Goal: Task Accomplishment & Management: Manage account settings

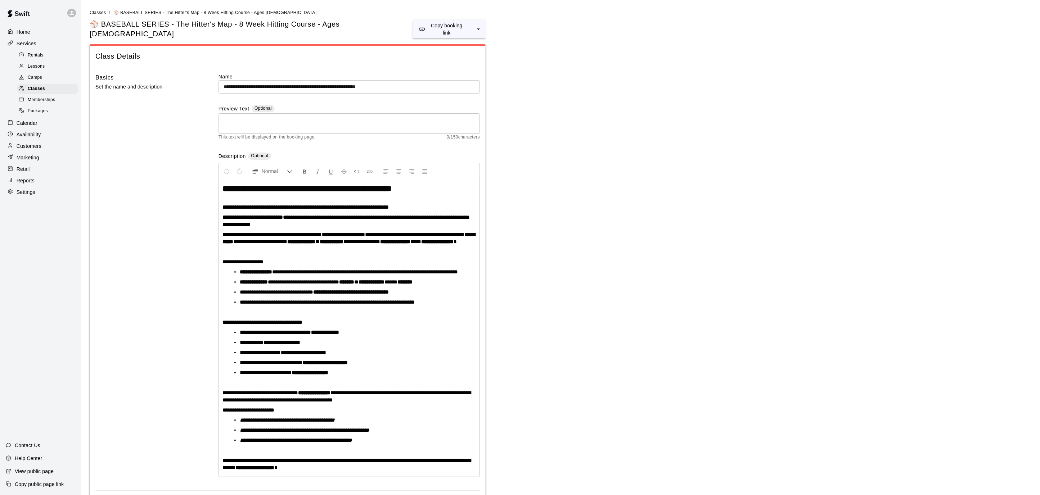
drag, startPoint x: 0, startPoint y: 0, endPoint x: 303, endPoint y: 85, distance: 314.4
click at [32, 120] on p "Calendar" at bounding box center [27, 122] width 21 height 7
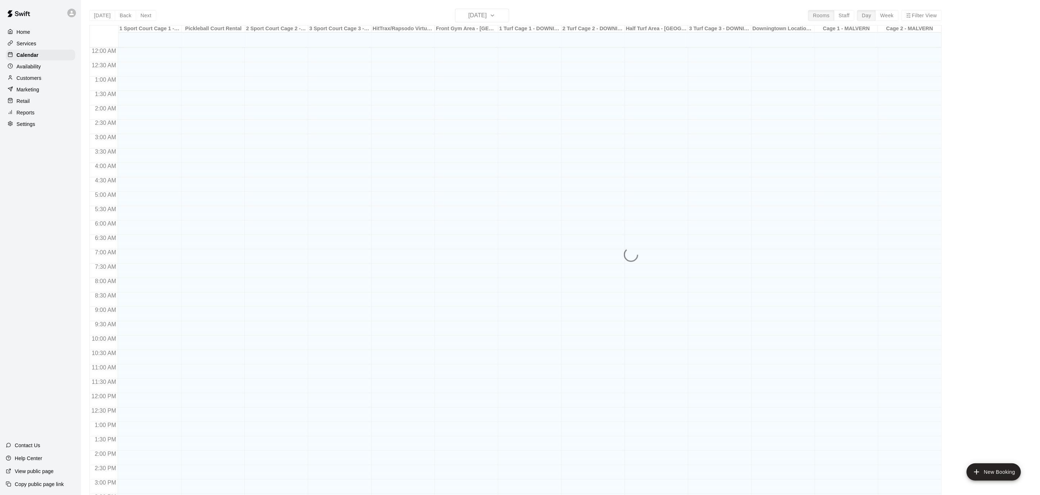
scroll to position [214, 0]
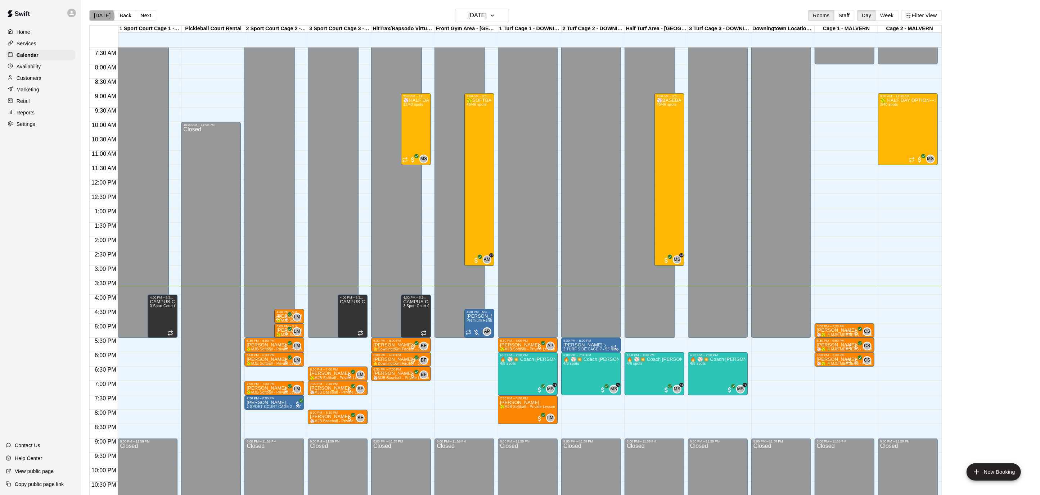
click at [101, 17] on button "[DATE]" at bounding box center [102, 15] width 26 height 11
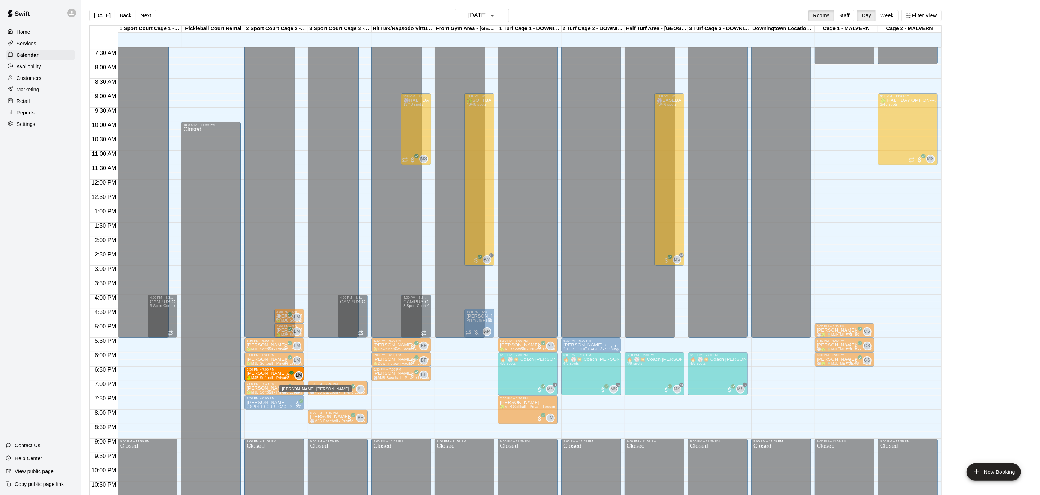
drag, startPoint x: 330, startPoint y: 376, endPoint x: 299, endPoint y: 376, distance: 30.9
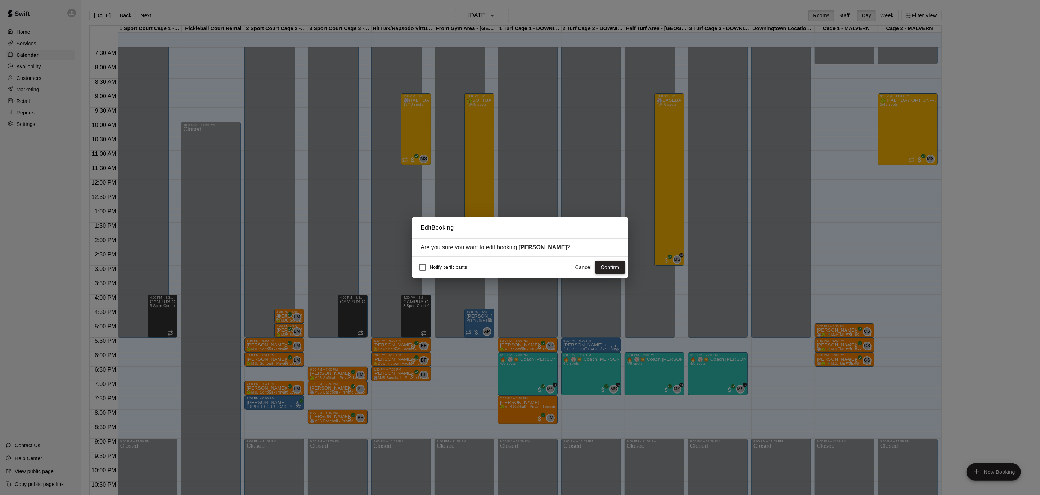
click at [611, 264] on button "Confirm" at bounding box center [610, 267] width 30 height 13
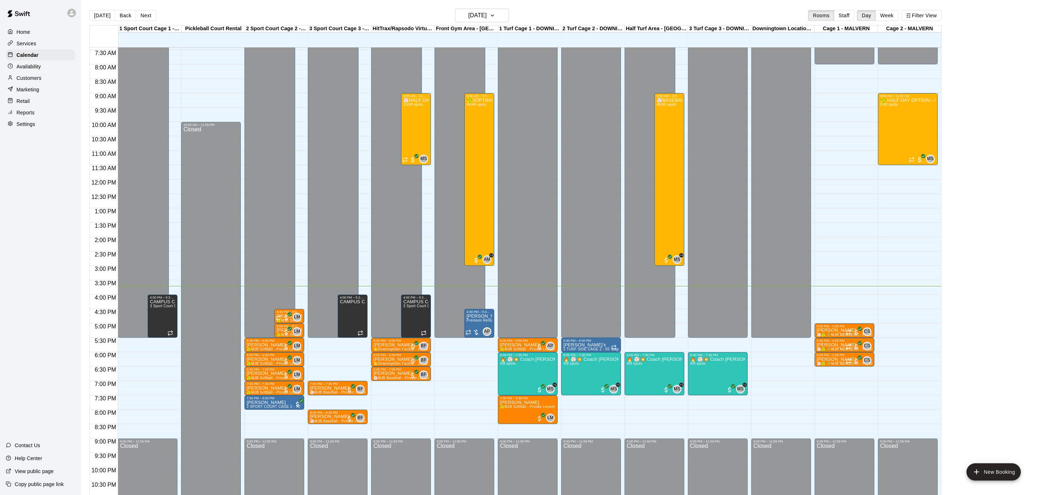
click at [90, 8] on main "[DATE] Back [DATE][DATE] Rooms Staff Day Week Filter View 1 Sport Court Cage 1 …" at bounding box center [560, 253] width 959 height 507
click at [98, 12] on button "[DATE]" at bounding box center [102, 15] width 26 height 11
click at [41, 27] on div "Home" at bounding box center [40, 32] width 69 height 11
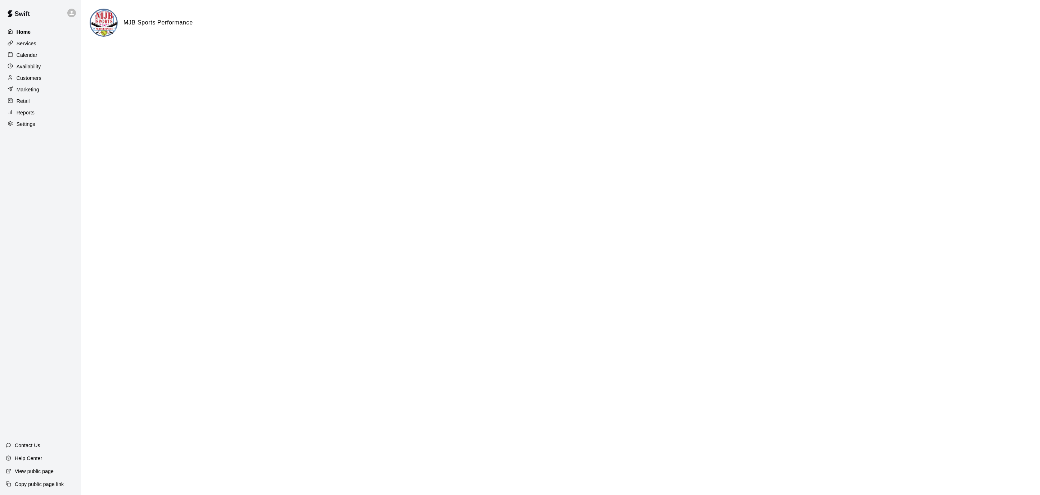
click at [42, 32] on div "Home" at bounding box center [40, 32] width 69 height 11
click at [32, 54] on p "Calendar" at bounding box center [27, 54] width 21 height 7
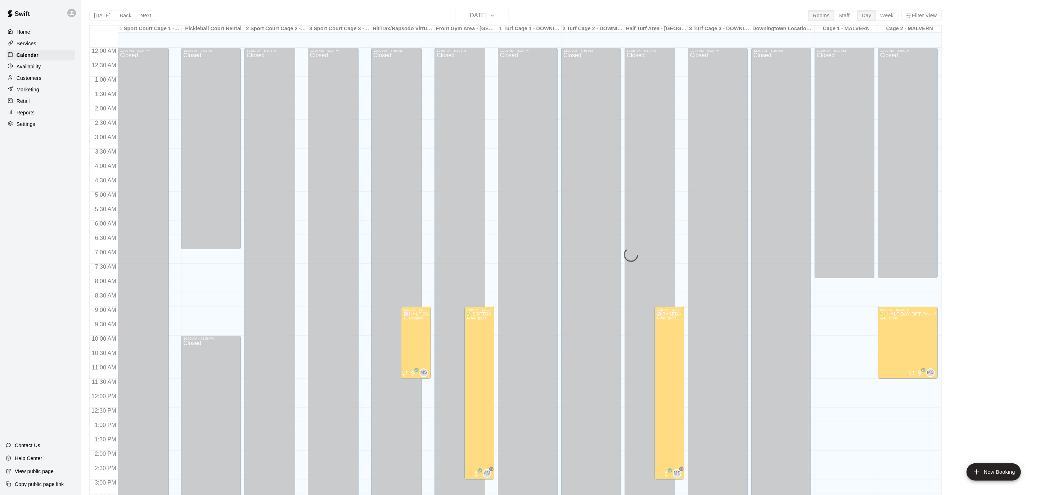
scroll to position [214, 0]
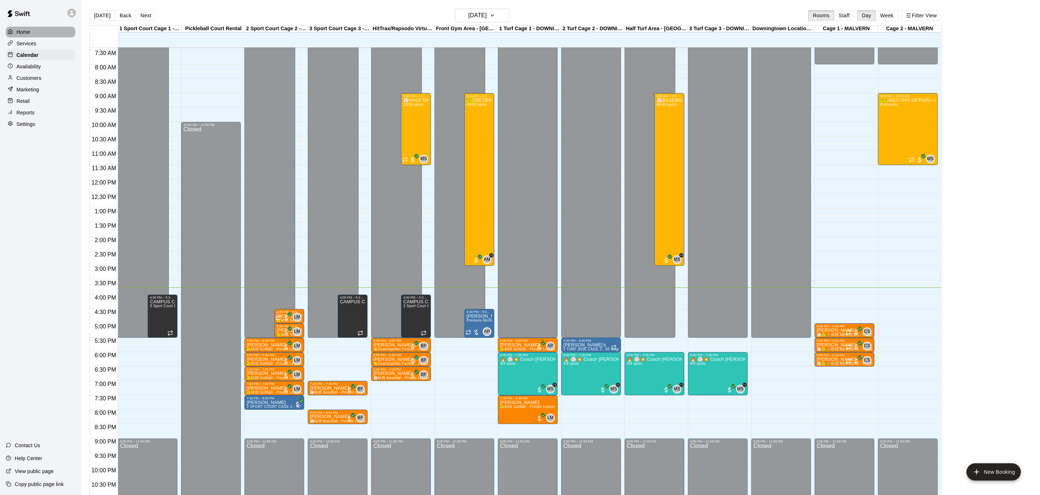
click at [22, 32] on p "Home" at bounding box center [24, 31] width 14 height 7
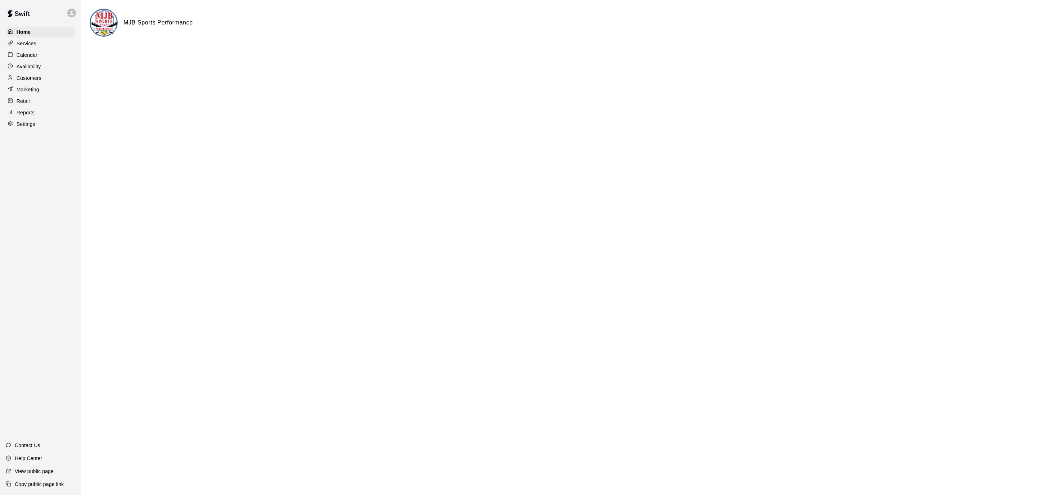
click at [26, 51] on div "Calendar" at bounding box center [40, 55] width 69 height 11
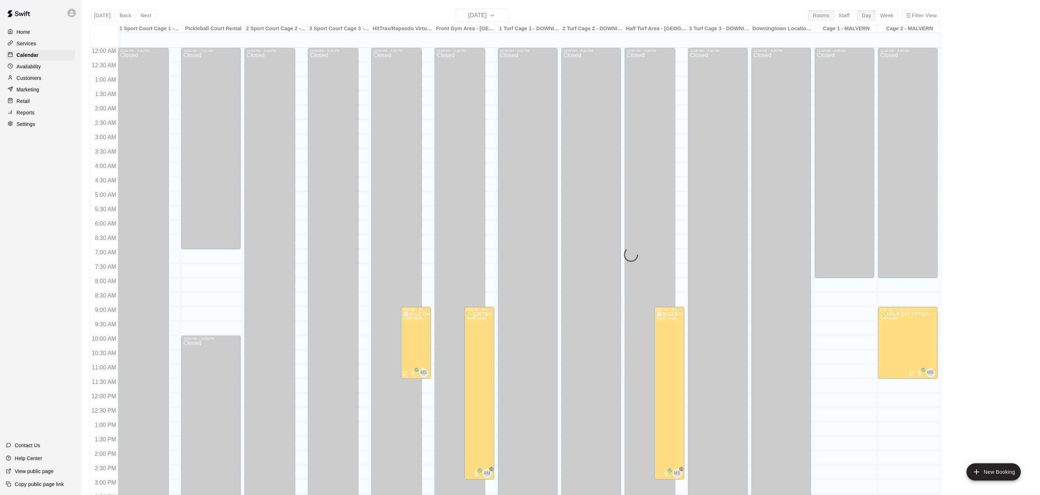
scroll to position [214, 0]
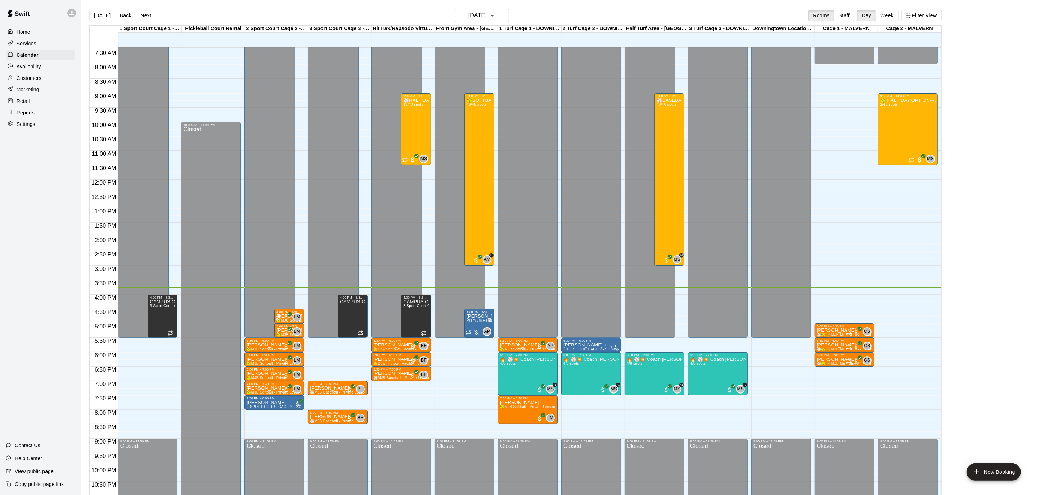
click at [27, 122] on p "Settings" at bounding box center [26, 124] width 19 height 7
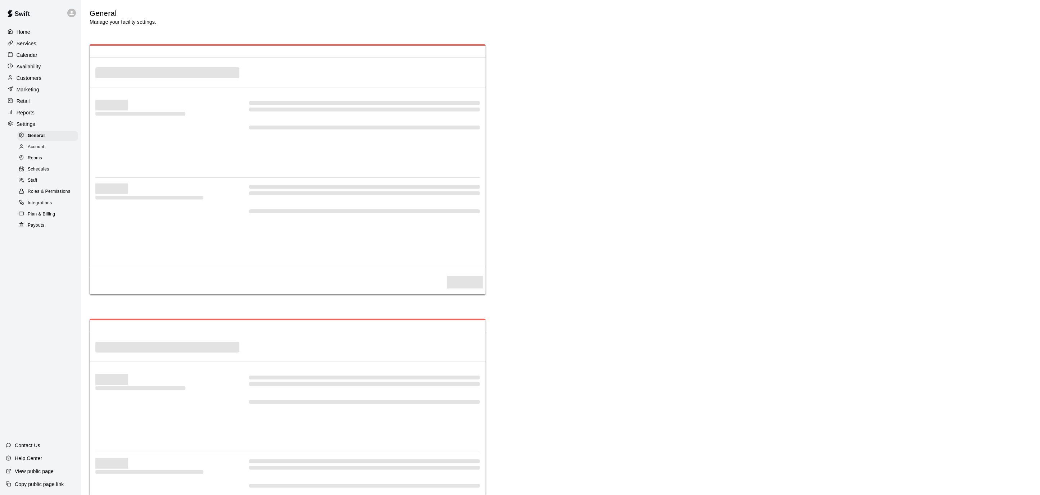
select select "**"
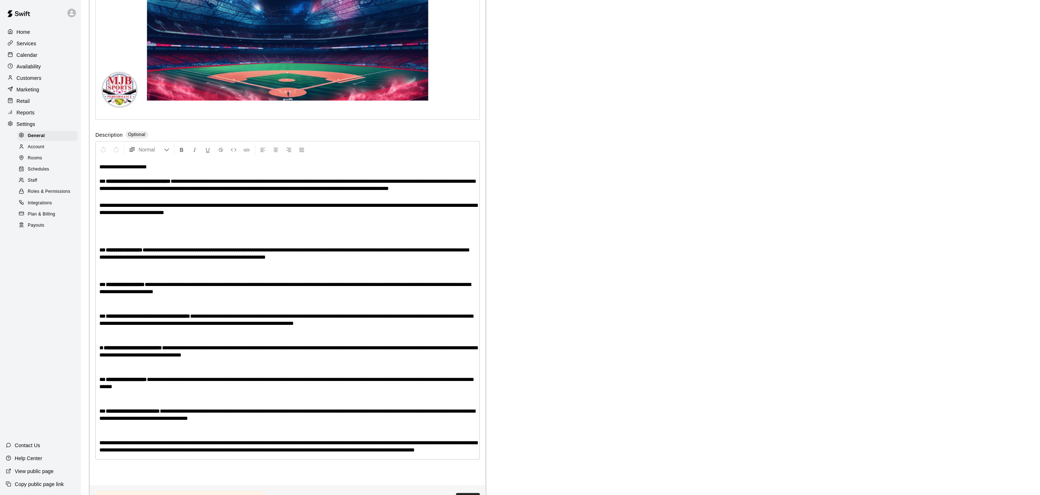
scroll to position [1367, 0]
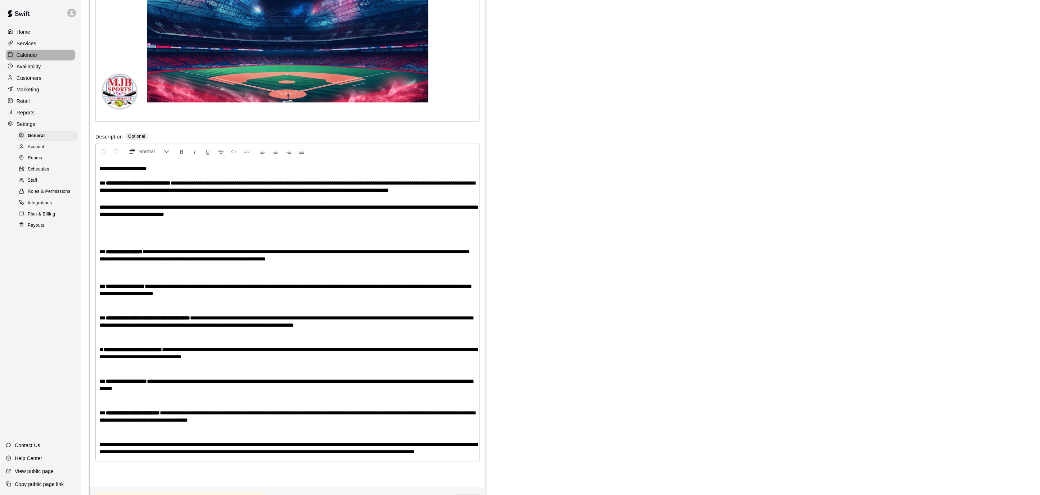
click at [31, 55] on p "Calendar" at bounding box center [27, 54] width 21 height 7
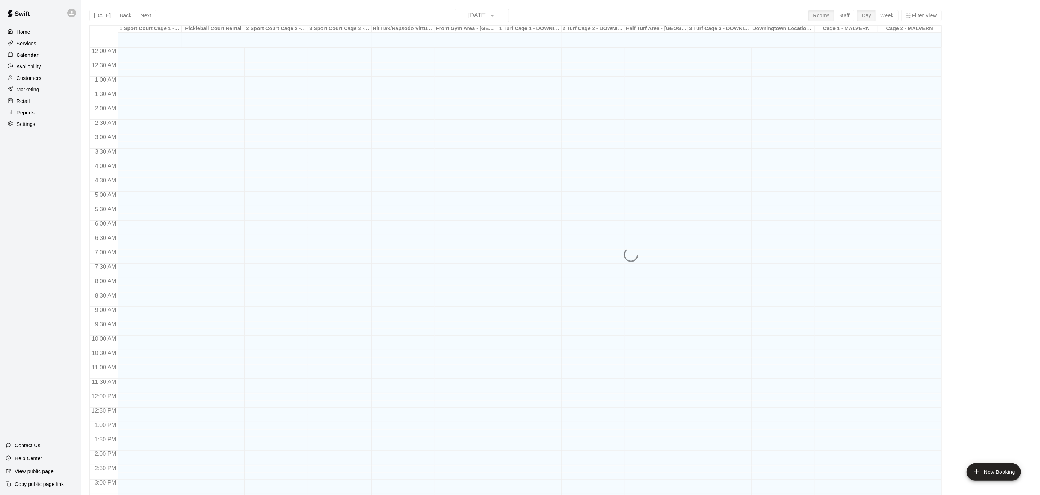
scroll to position [214, 0]
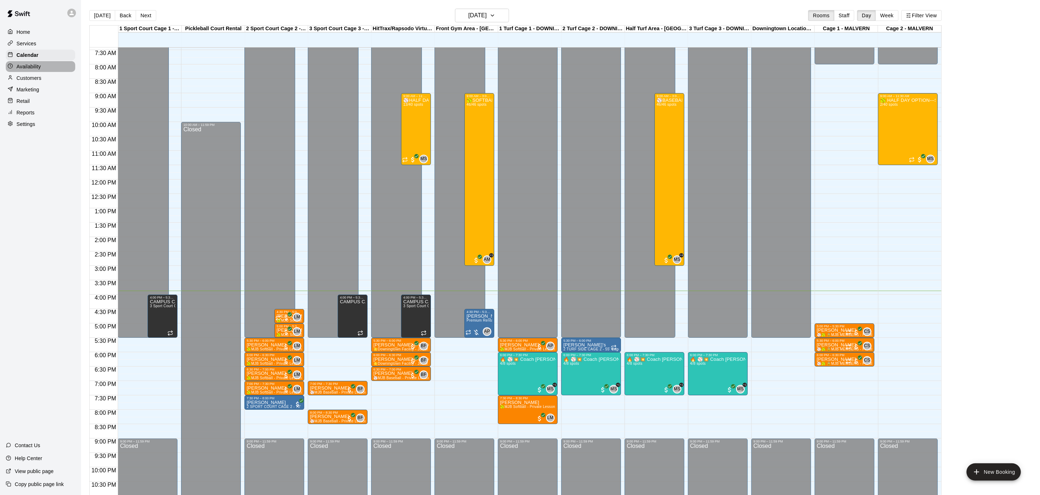
click at [44, 68] on div "Availability" at bounding box center [40, 66] width 69 height 11
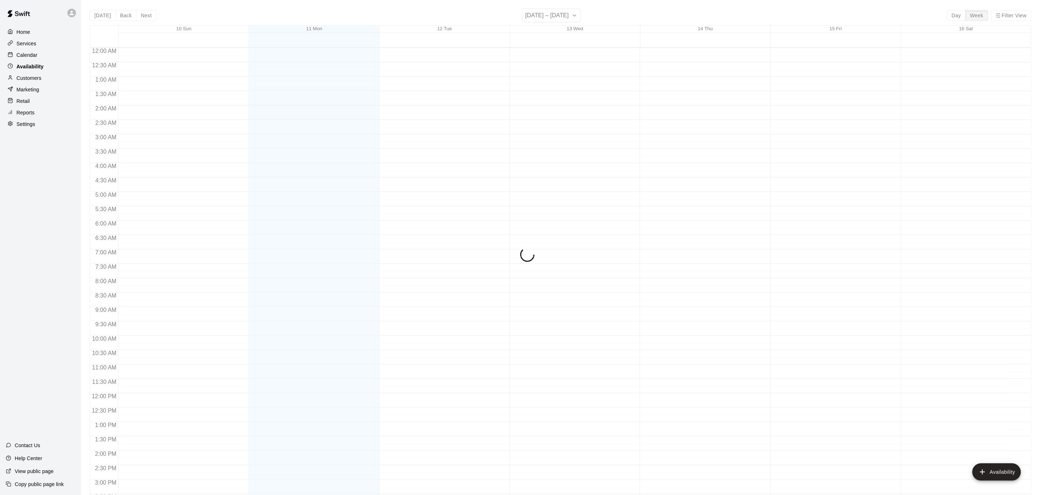
scroll to position [235, 0]
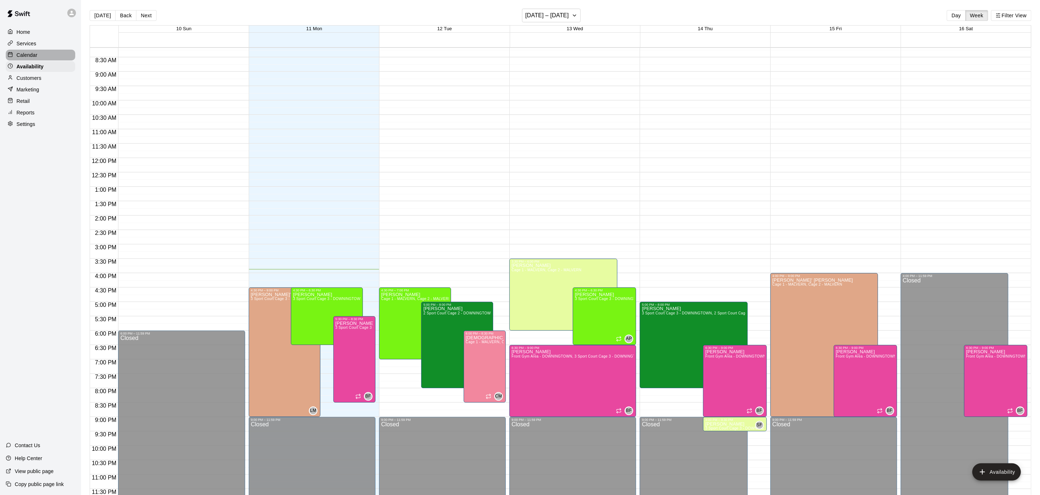
click at [32, 54] on p "Calendar" at bounding box center [27, 54] width 21 height 7
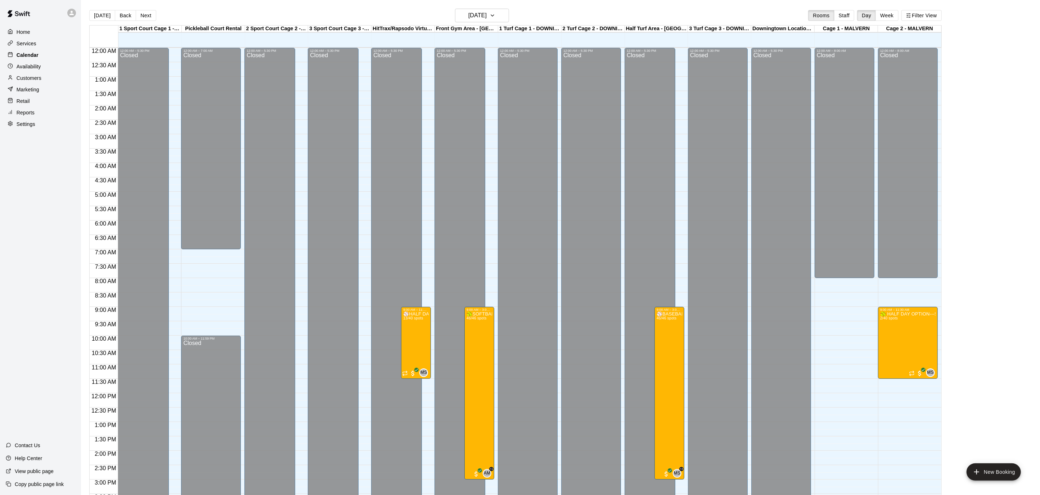
scroll to position [214, 0]
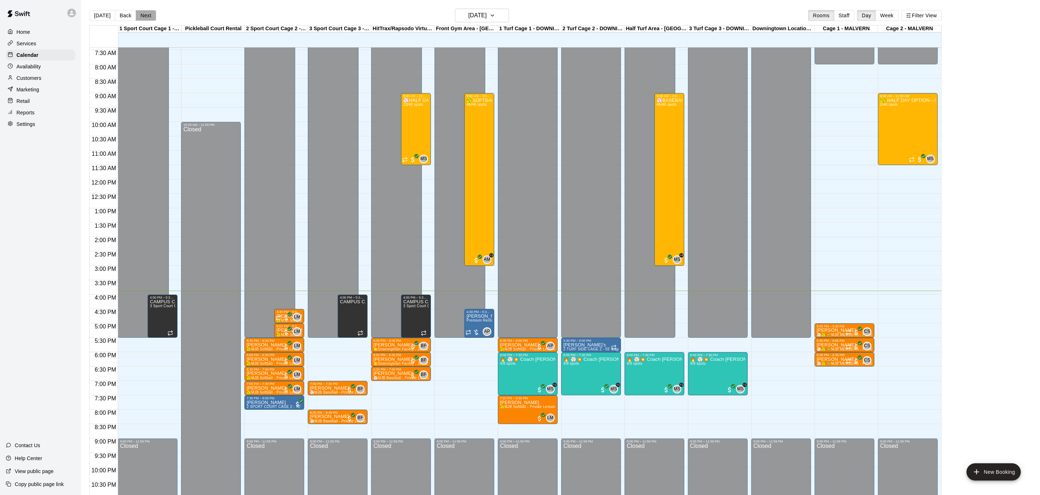
click at [150, 19] on button "Next" at bounding box center [146, 15] width 20 height 11
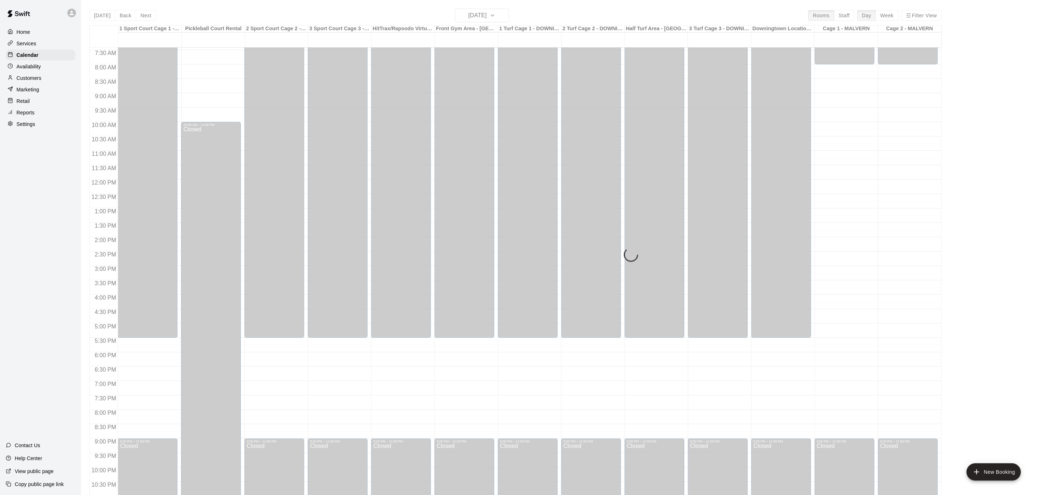
click at [146, 19] on div "[DATE] Back [DATE][DATE] Rooms Staff Day Week Filter View 1 Sport Court Cage 1 …" at bounding box center [515, 256] width 852 height 495
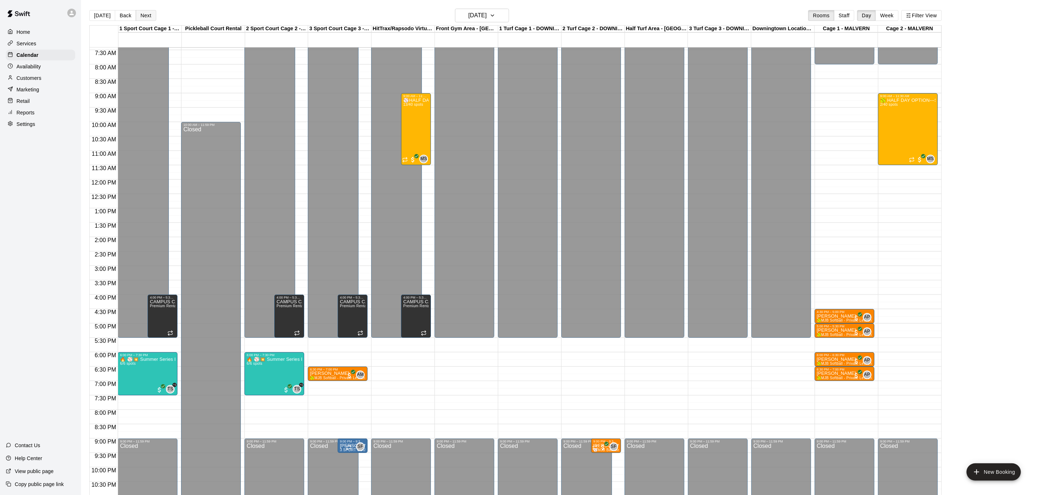
click at [146, 19] on button "Next" at bounding box center [146, 15] width 20 height 11
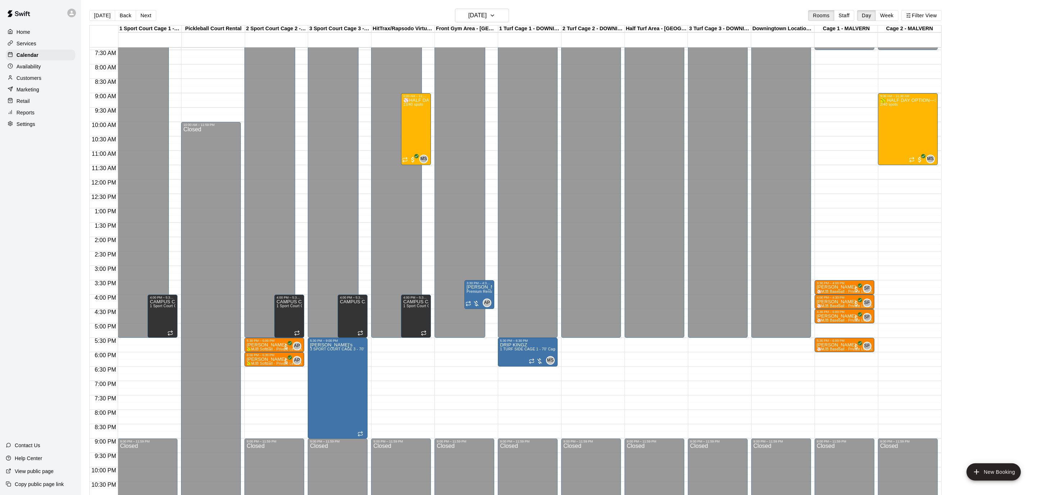
scroll to position [213, 0]
click at [30, 66] on p "Availability" at bounding box center [29, 66] width 24 height 7
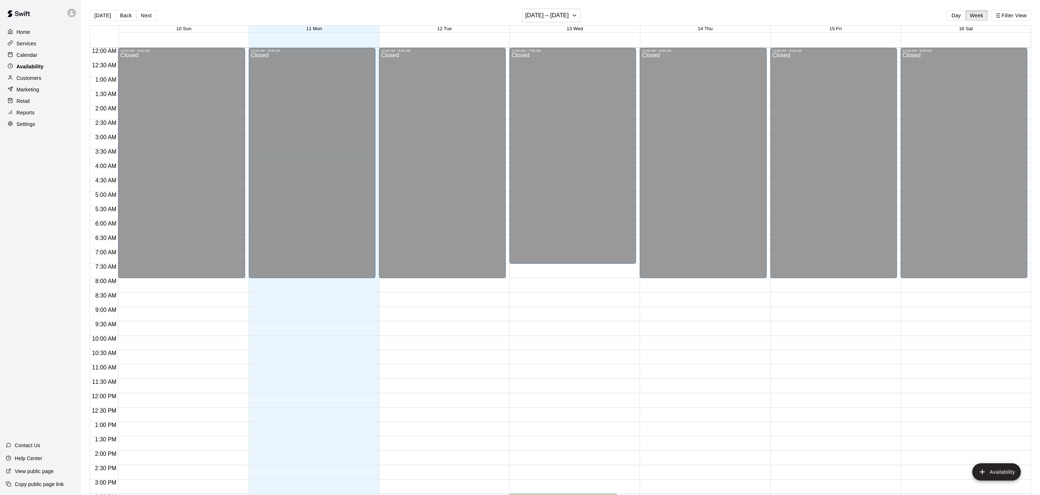
scroll to position [235, 0]
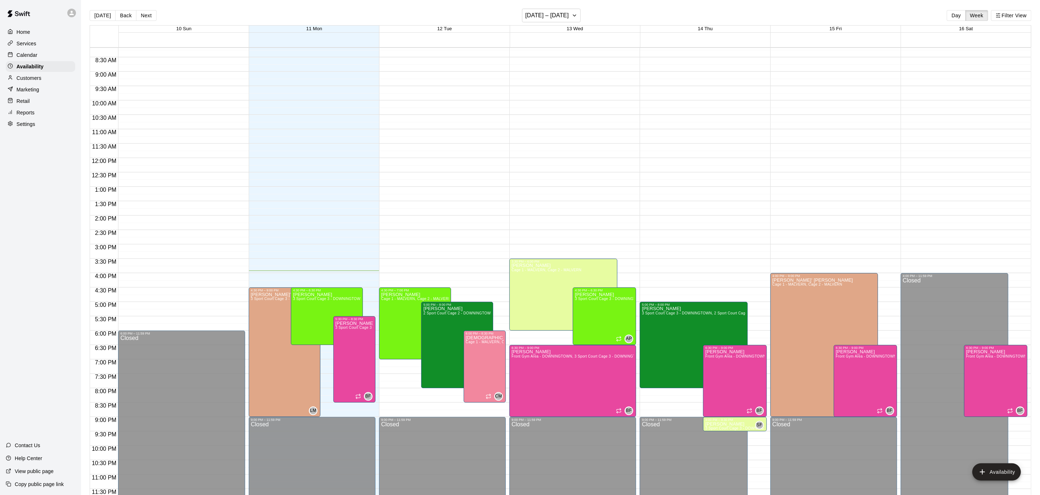
click at [32, 123] on p "Settings" at bounding box center [26, 124] width 19 height 7
select select "**"
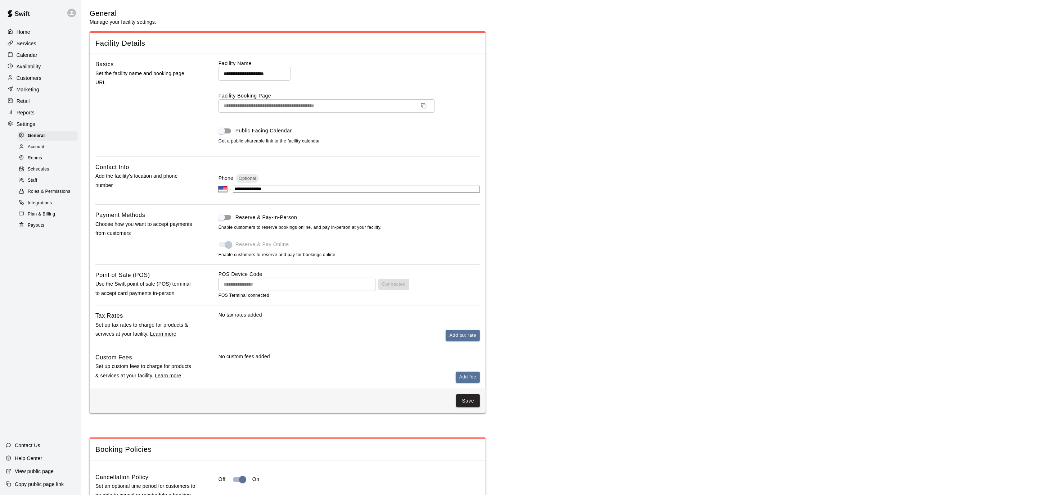
scroll to position [1344, 0]
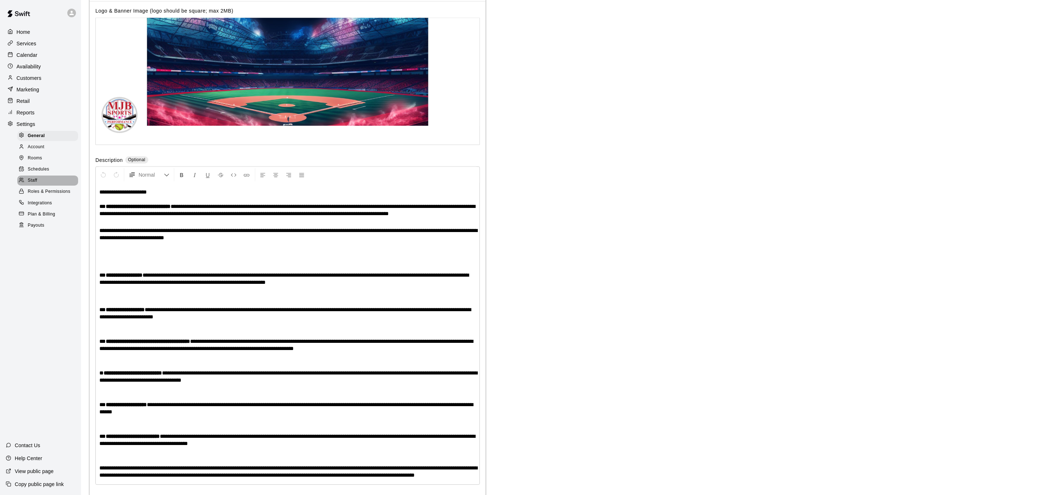
click at [44, 181] on div "Staff" at bounding box center [47, 181] width 61 height 10
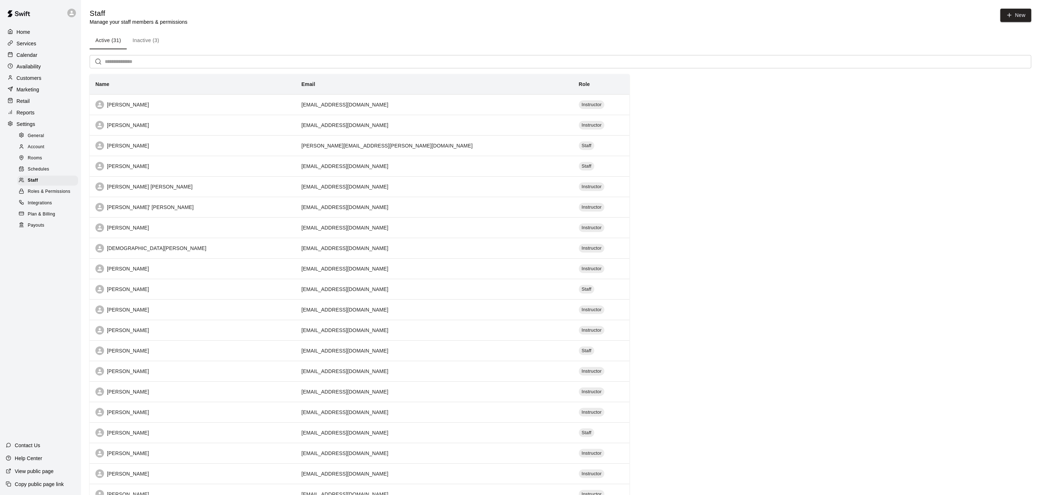
click at [39, 168] on span "Schedules" at bounding box center [39, 169] width 22 height 7
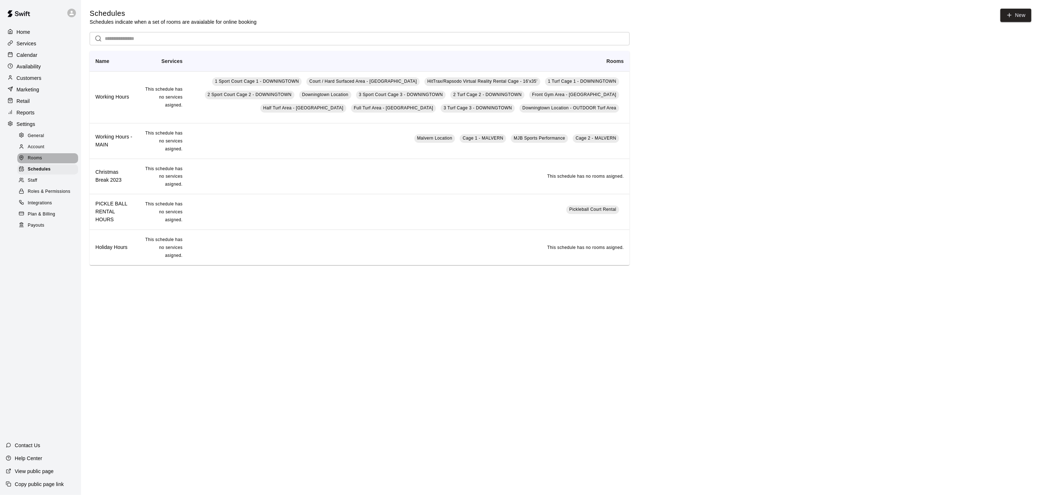
click at [39, 155] on span "Rooms" at bounding box center [35, 158] width 14 height 7
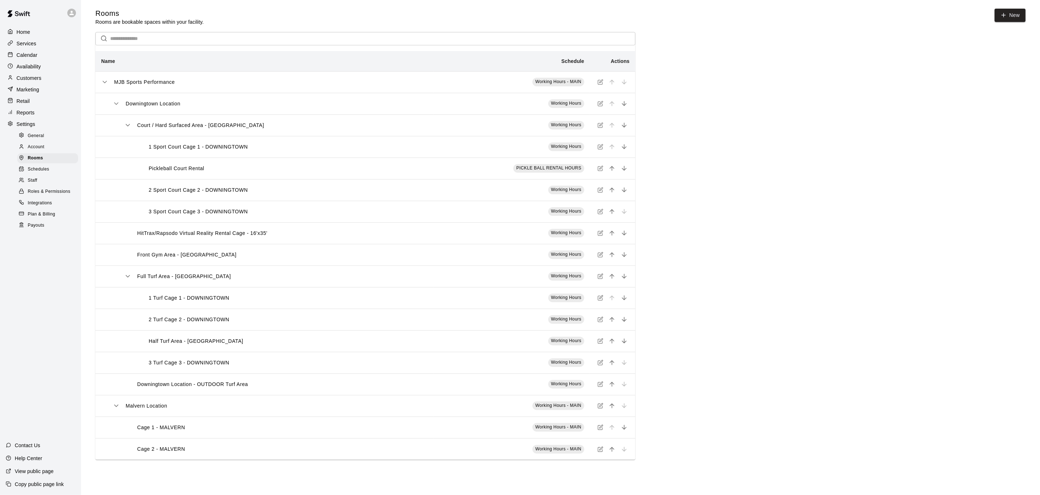
click at [28, 127] on p "Settings" at bounding box center [26, 124] width 19 height 7
select select "**"
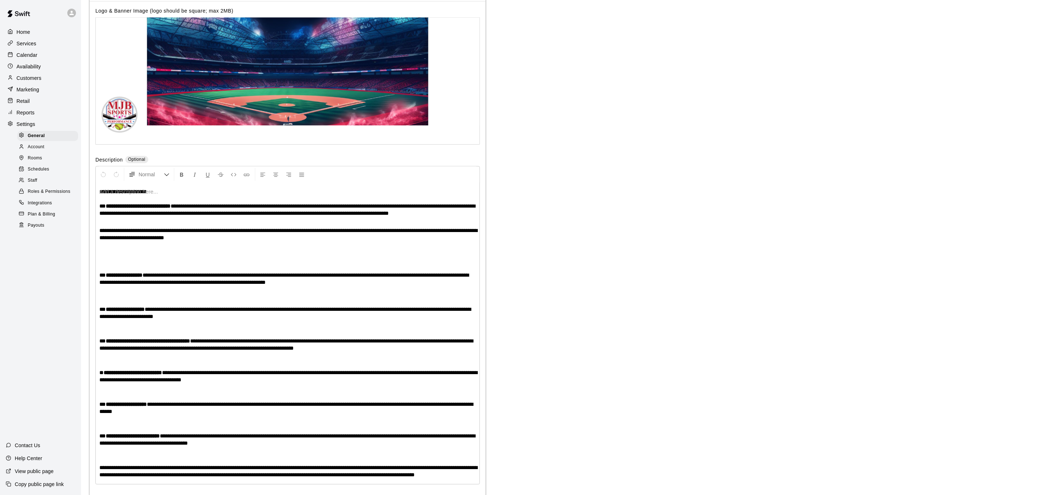
scroll to position [1344, 0]
click at [34, 144] on span "Account" at bounding box center [36, 147] width 17 height 7
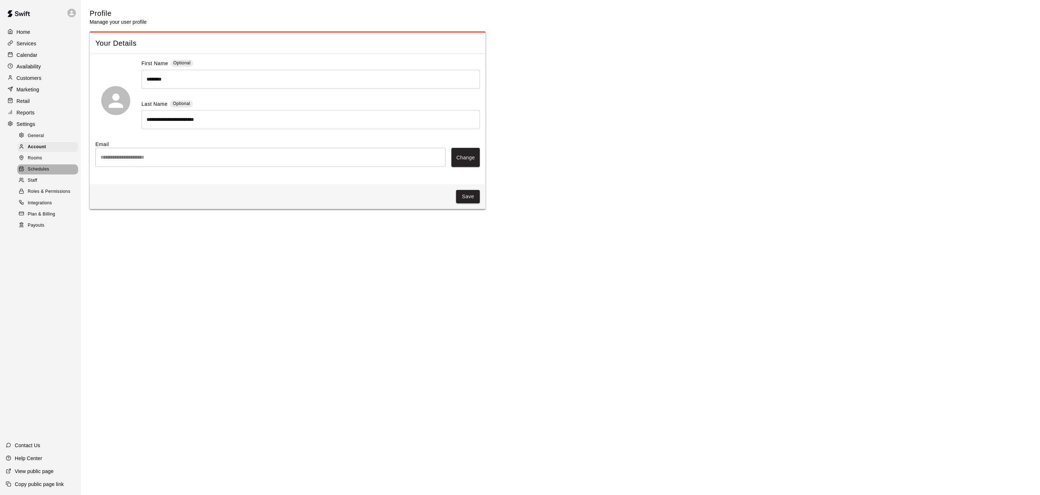
click at [39, 170] on span "Schedules" at bounding box center [39, 169] width 22 height 7
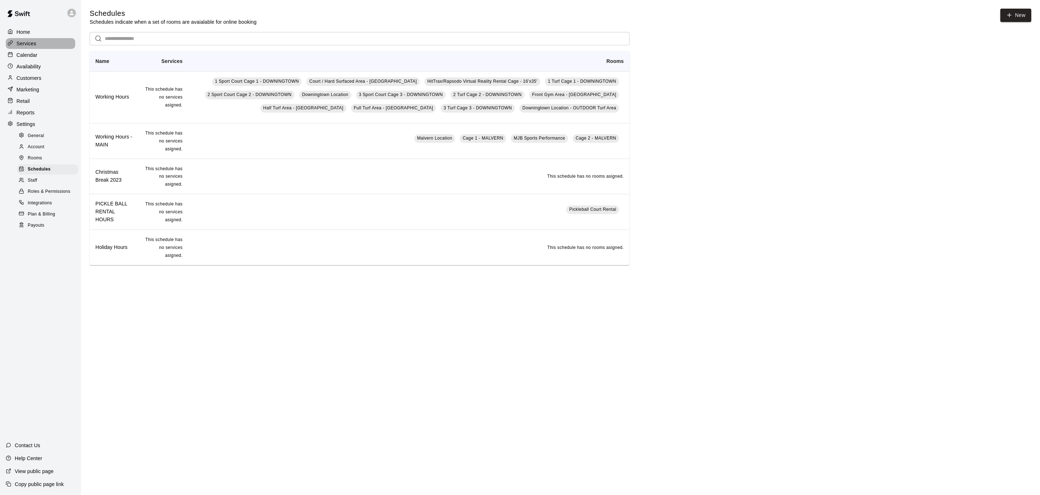
click at [45, 44] on div "Services" at bounding box center [40, 43] width 69 height 11
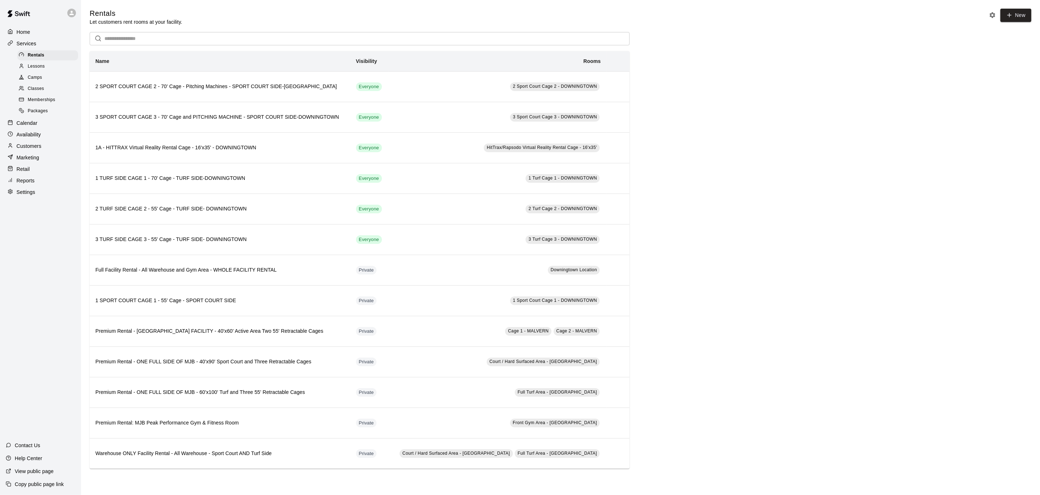
click at [42, 68] on span "Lessons" at bounding box center [36, 66] width 17 height 7
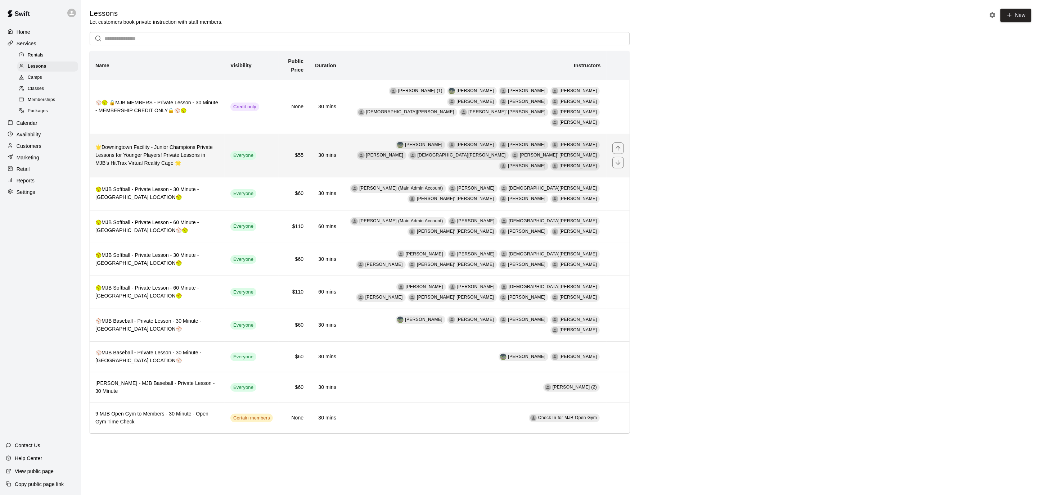
click at [213, 153] on h6 "🌟Downingtown Facility - Junior Champions Private Lessons for Younger Players! P…" at bounding box center [156, 156] width 123 height 24
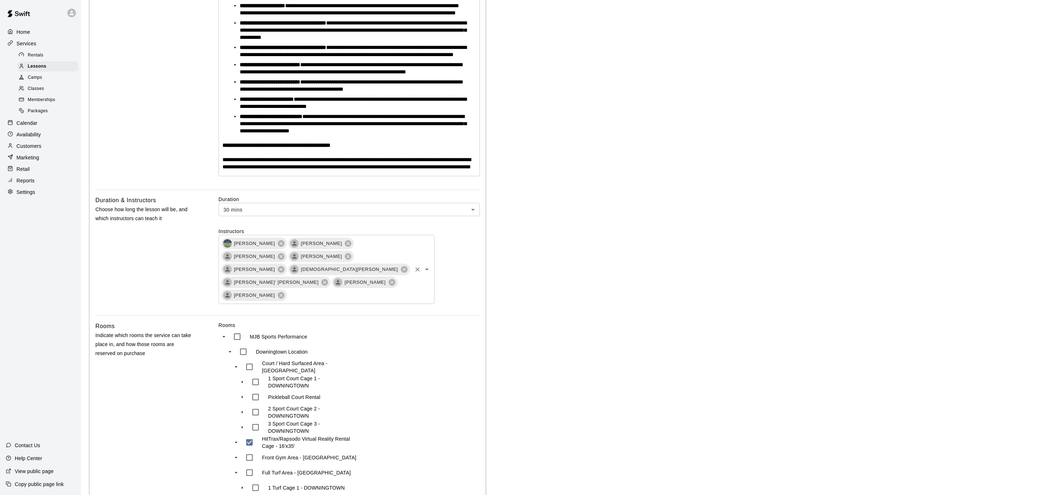
scroll to position [258, 0]
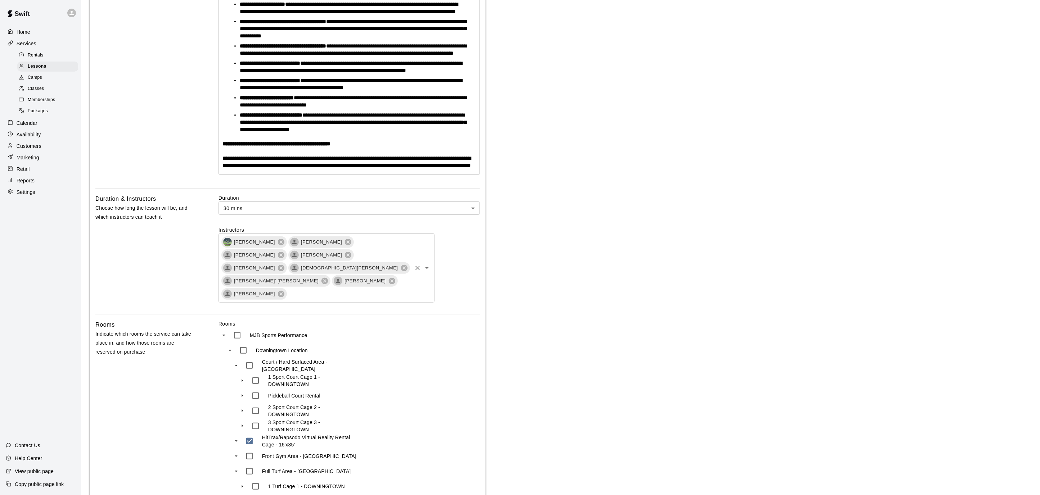
click at [425, 272] on icon "Open" at bounding box center [426, 268] width 9 height 9
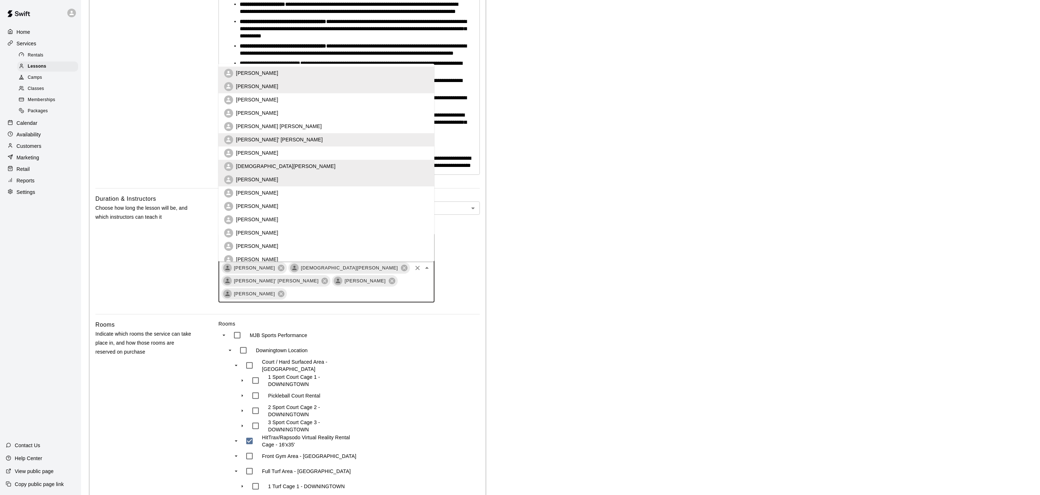
scroll to position [125, 0]
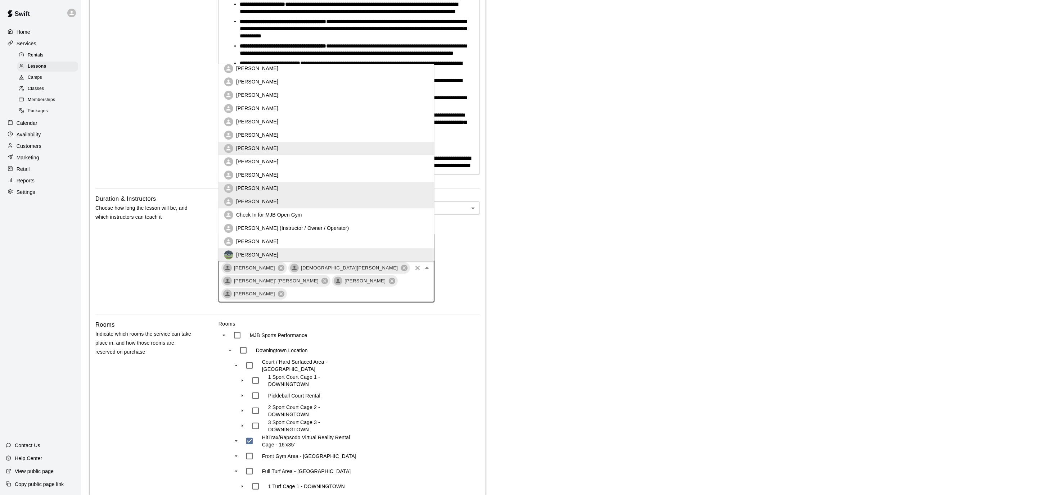
click at [273, 83] on li "[PERSON_NAME]" at bounding box center [326, 81] width 216 height 13
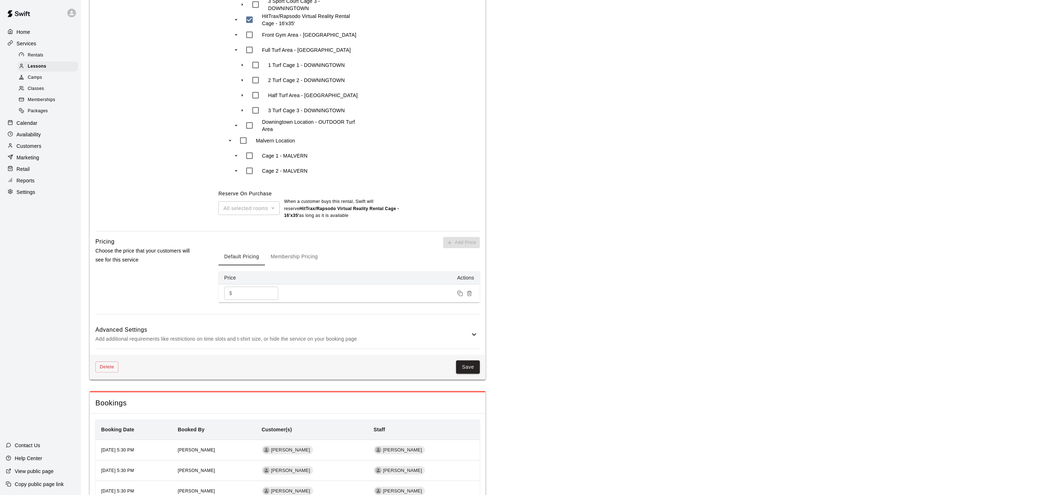
scroll to position [794, 0]
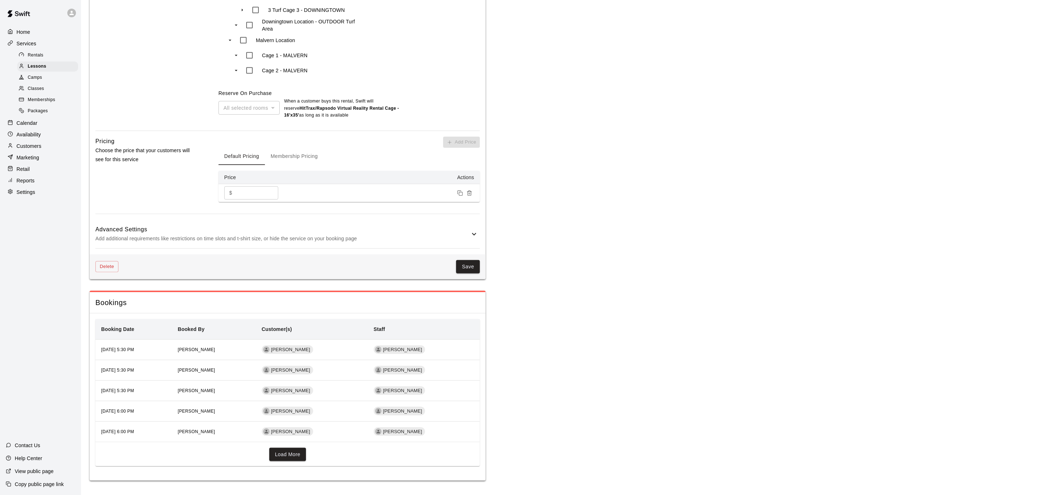
click at [470, 271] on button "Save" at bounding box center [468, 266] width 24 height 13
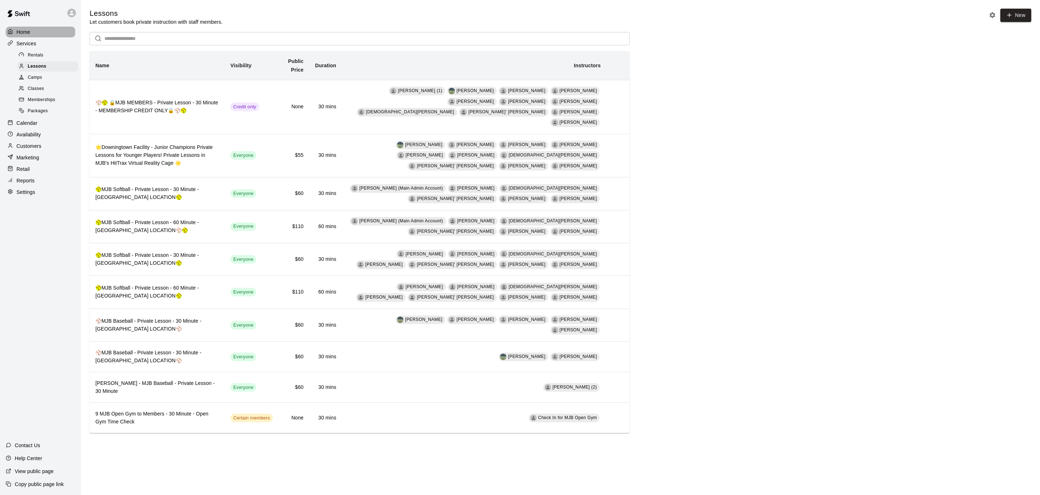
click at [26, 31] on p "Home" at bounding box center [24, 31] width 14 height 7
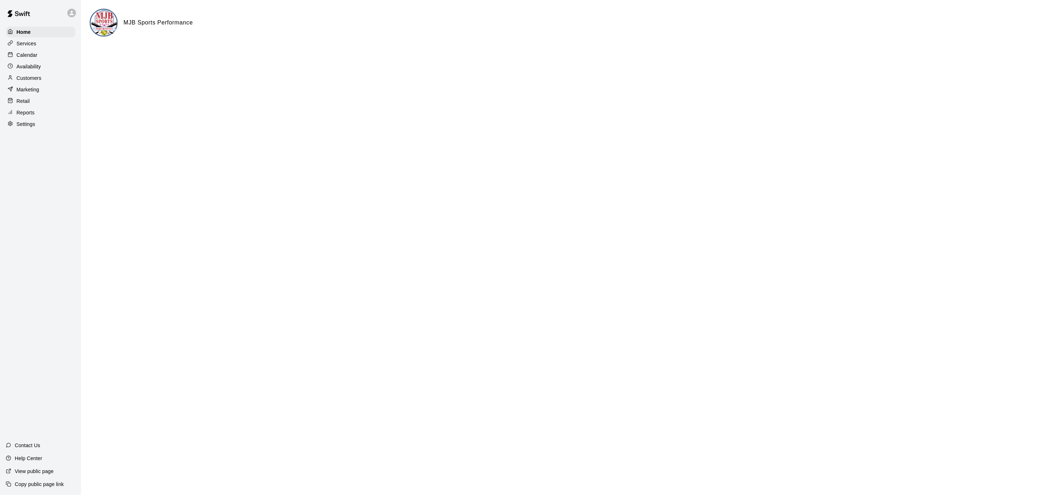
click at [41, 66] on p "Availability" at bounding box center [29, 66] width 24 height 7
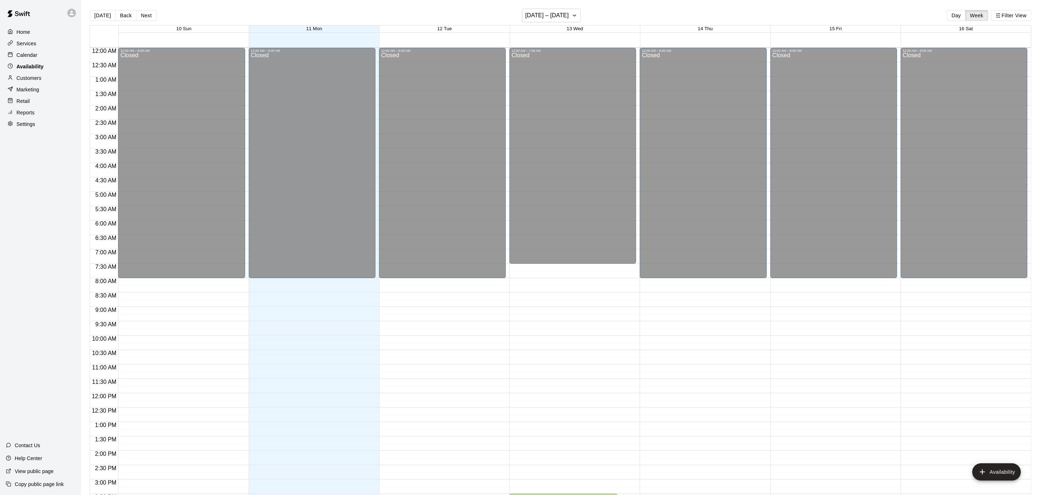
scroll to position [235, 0]
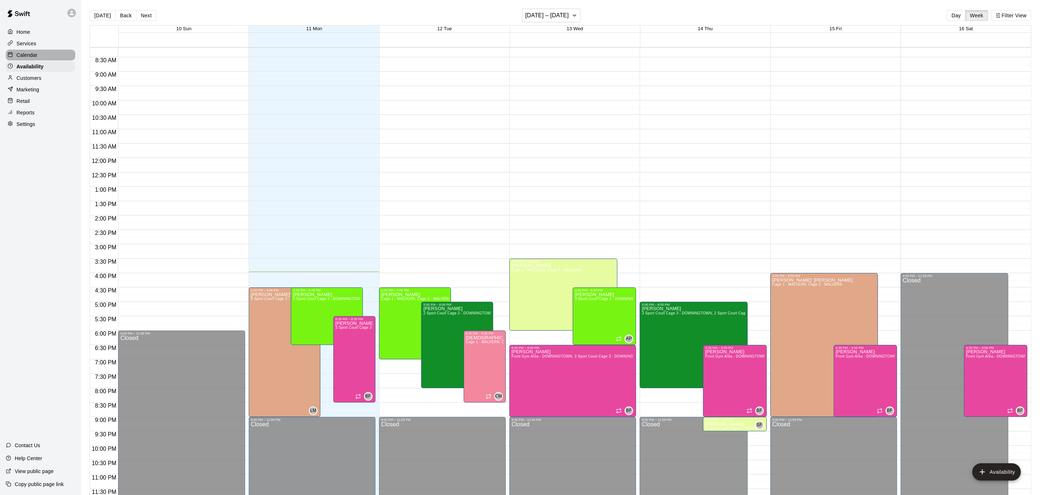
click at [35, 54] on p "Calendar" at bounding box center [27, 54] width 21 height 7
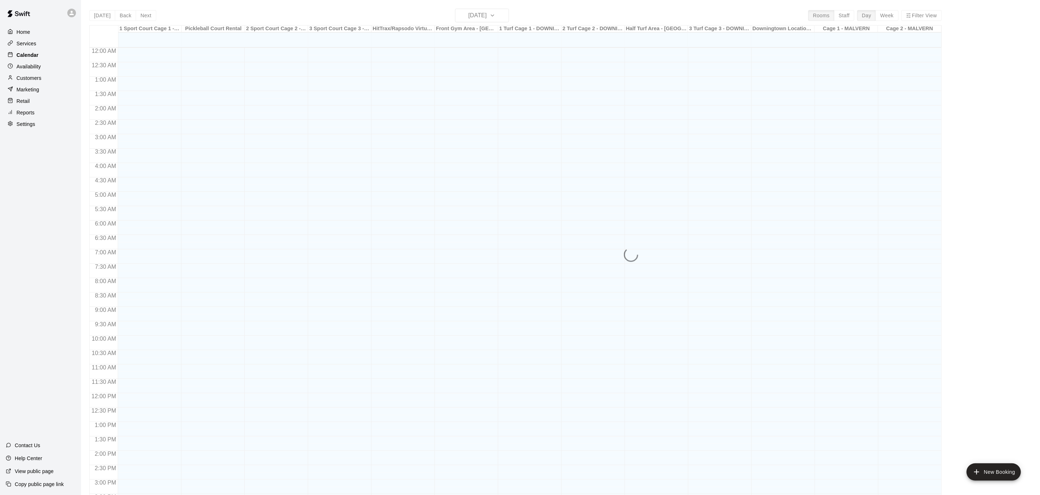
scroll to position [214, 0]
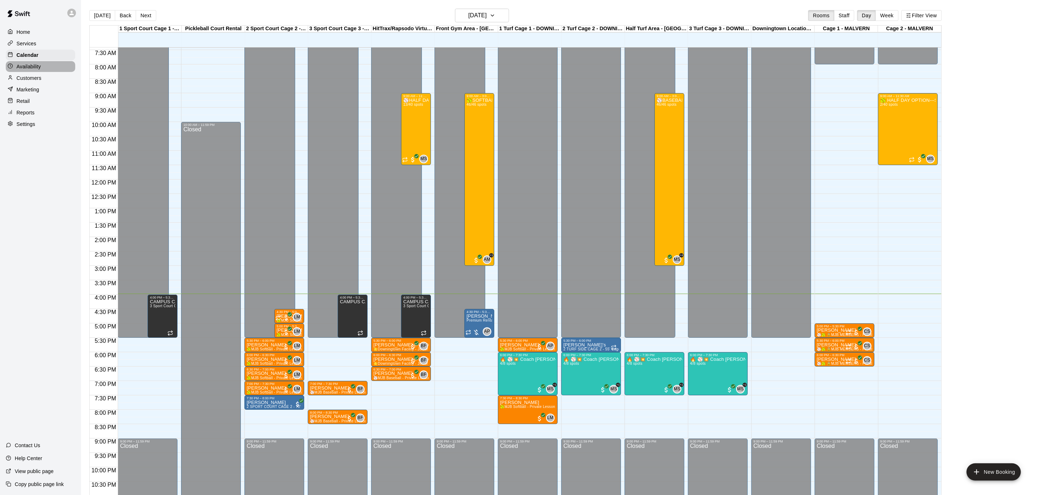
click at [37, 63] on p "Availability" at bounding box center [29, 66] width 24 height 7
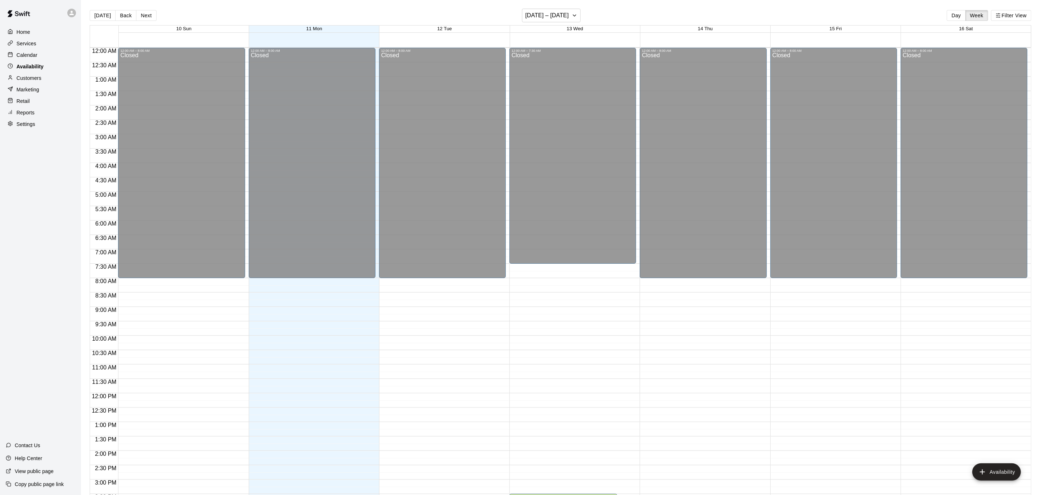
scroll to position [235, 0]
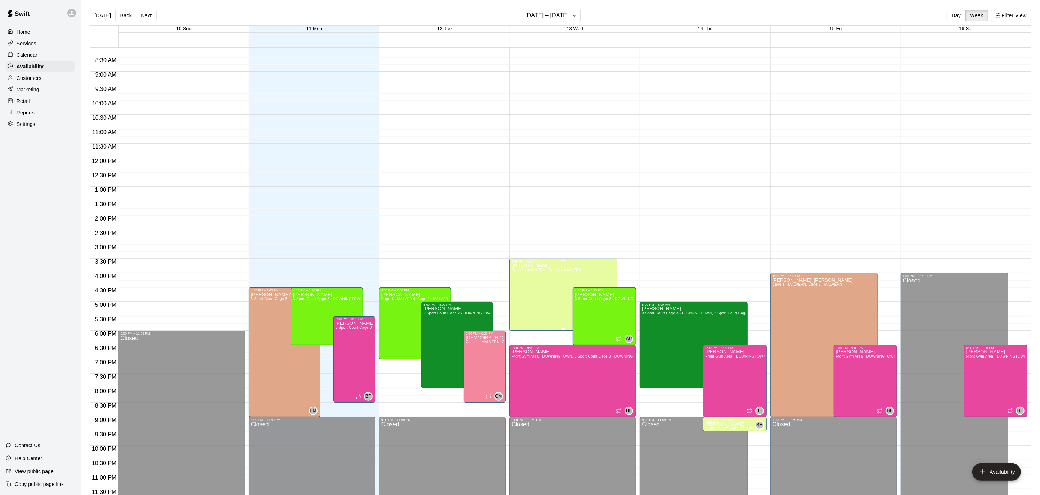
click at [551, 203] on div at bounding box center [520, 247] width 1040 height 495
click at [30, 126] on p "Settings" at bounding box center [26, 124] width 19 height 7
select select "**"
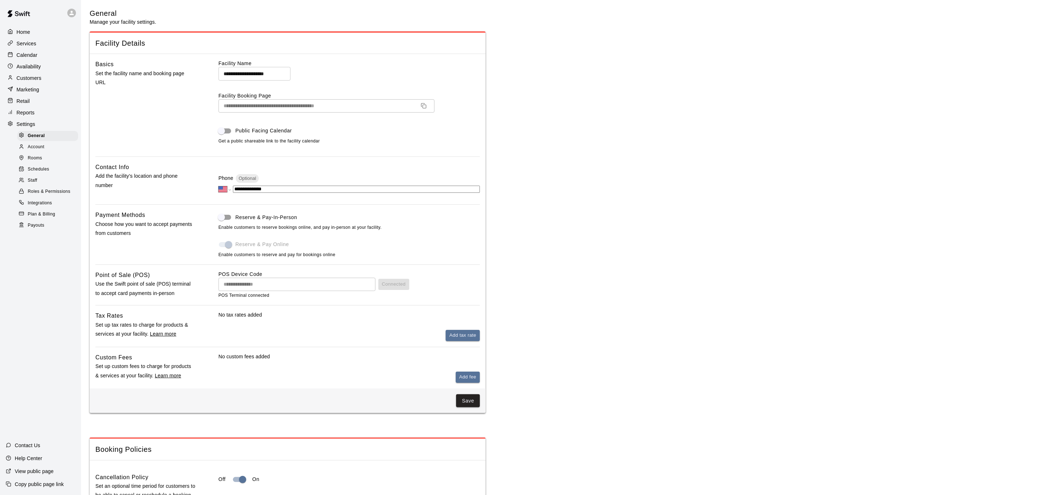
scroll to position [1344, 0]
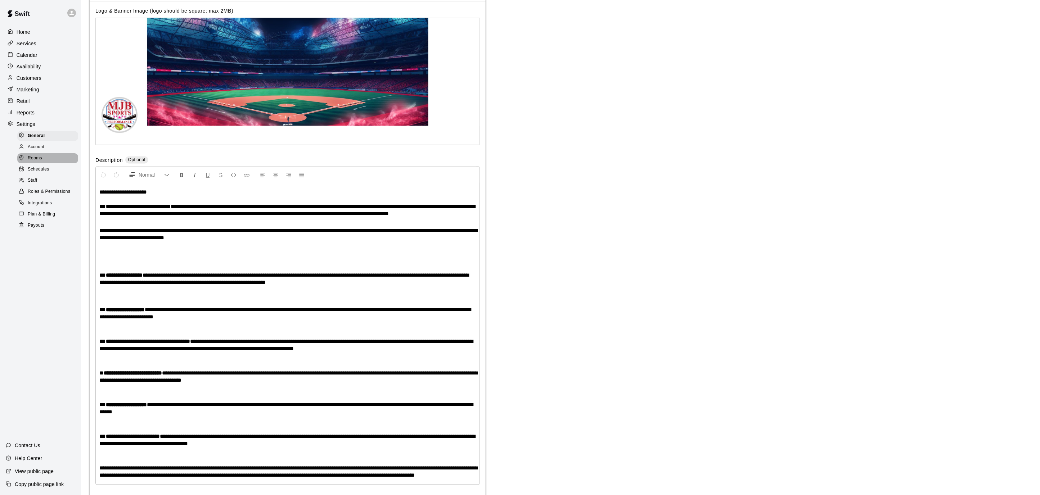
click at [36, 160] on span "Rooms" at bounding box center [35, 158] width 14 height 7
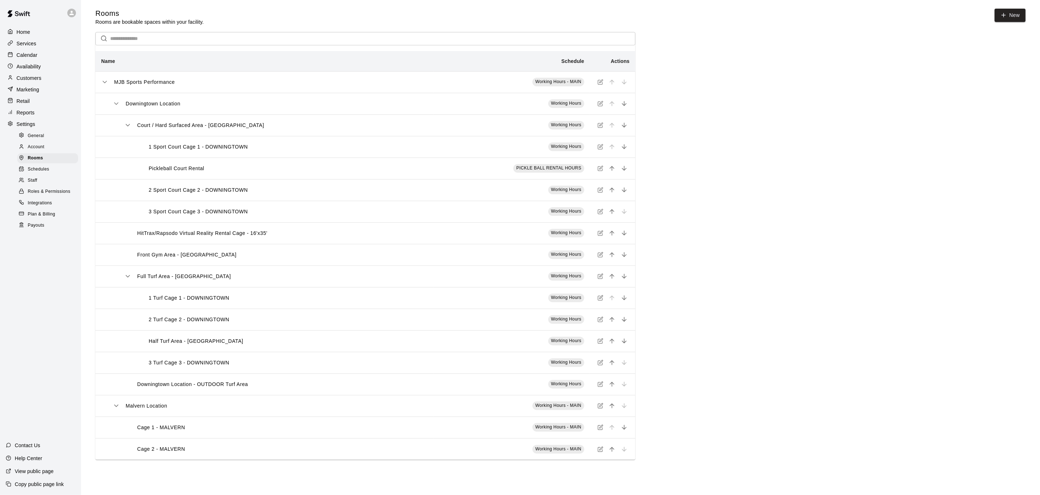
click at [26, 29] on p "Home" at bounding box center [24, 31] width 14 height 7
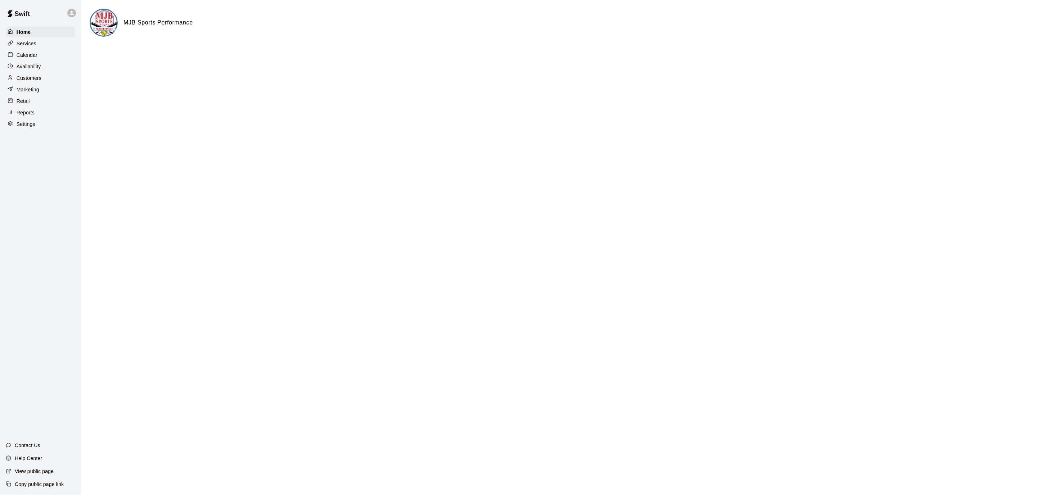
click at [29, 41] on p "Services" at bounding box center [27, 43] width 20 height 7
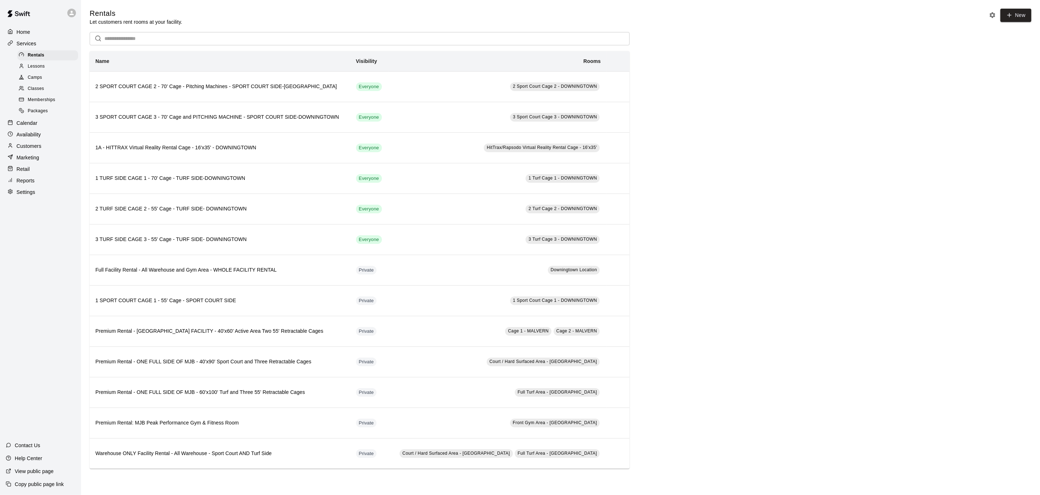
click at [27, 124] on p "Calendar" at bounding box center [27, 122] width 21 height 7
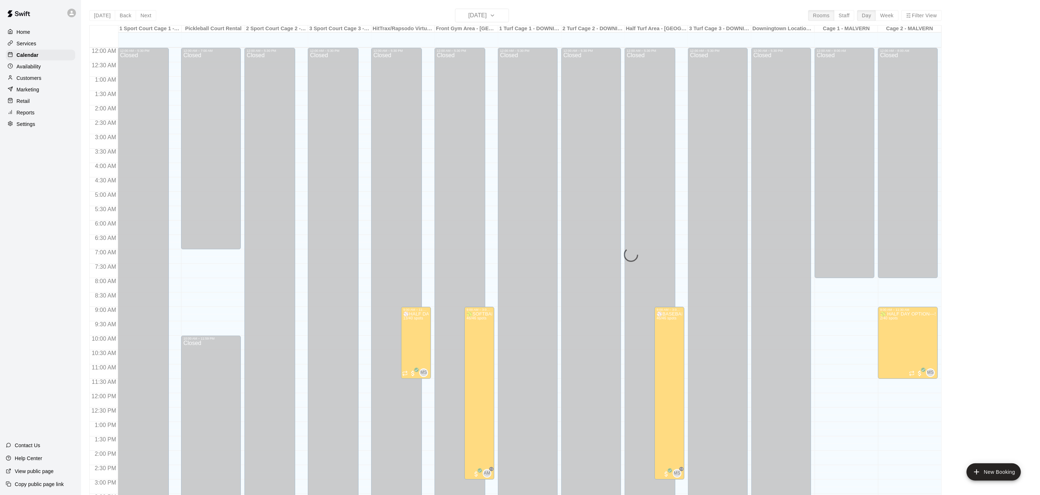
scroll to position [214, 0]
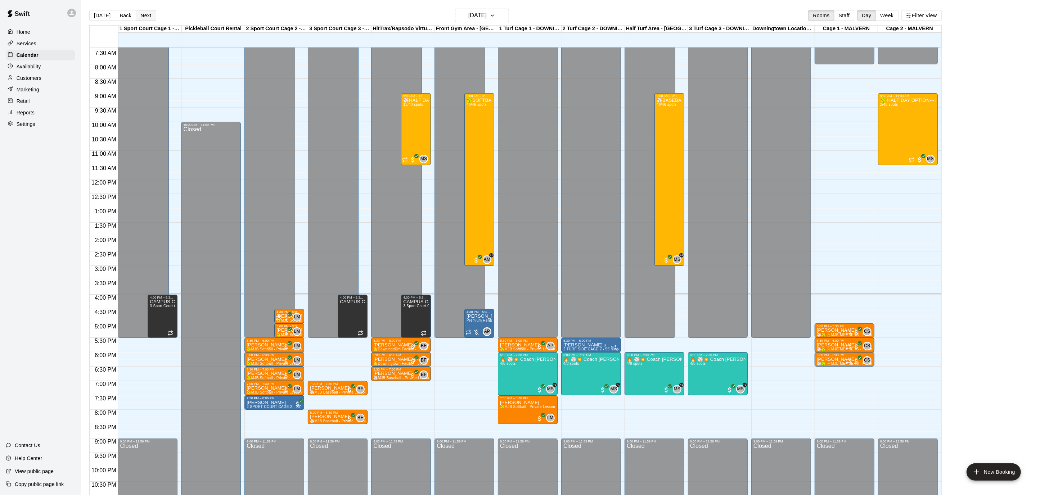
click at [149, 13] on button "Next" at bounding box center [146, 15] width 20 height 11
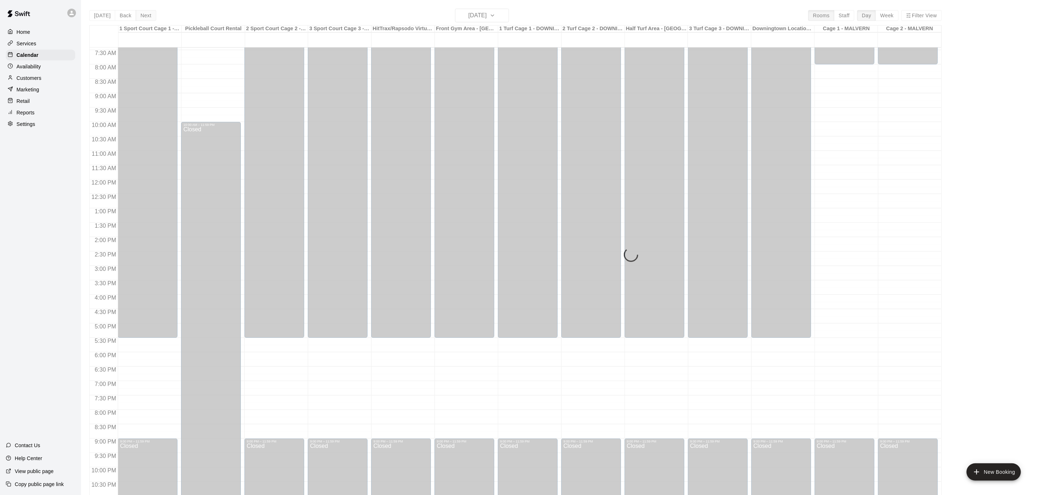
click at [149, 14] on div "[DATE] Back [DATE][DATE] Rooms Staff Day Week Filter View 1 Sport Court Cage 1 …" at bounding box center [515, 256] width 852 height 495
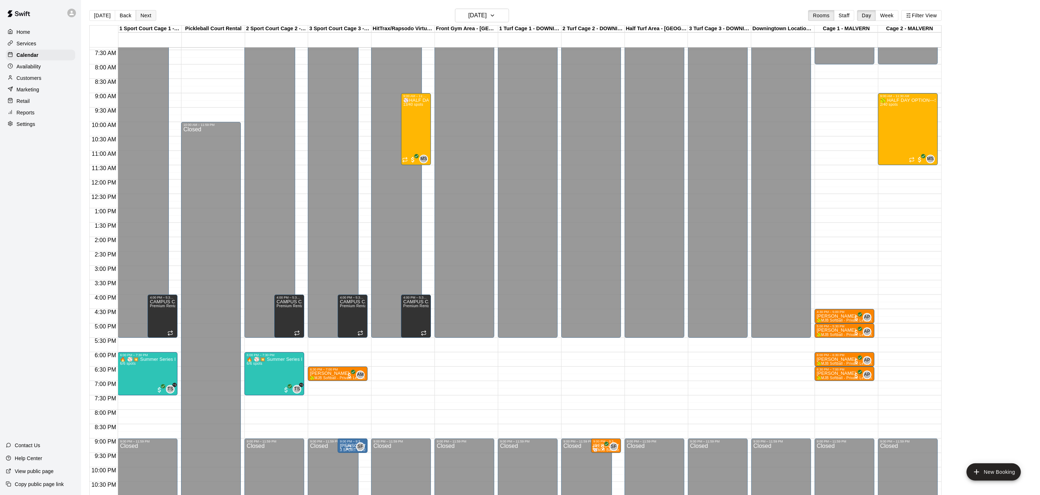
click at [149, 14] on button "Next" at bounding box center [146, 15] width 20 height 11
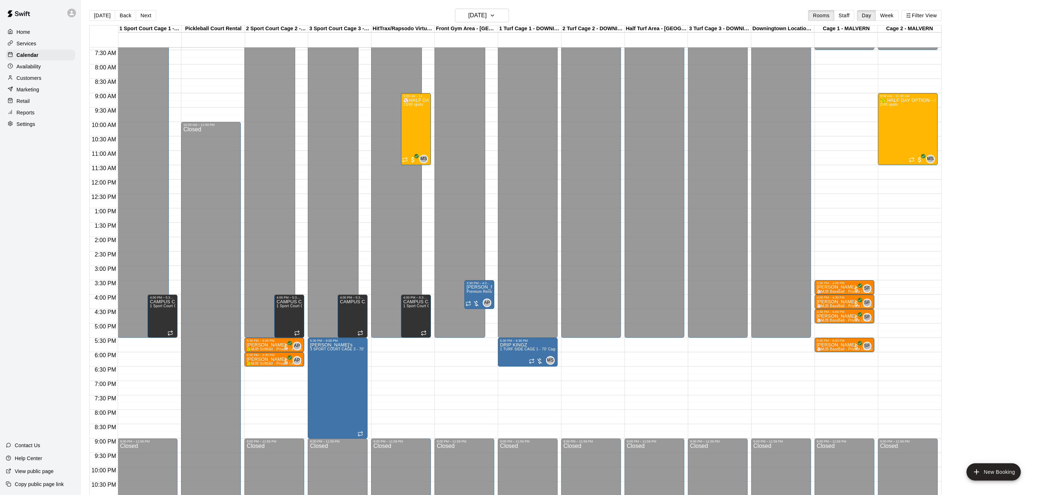
click at [151, 18] on button "Next" at bounding box center [146, 15] width 20 height 11
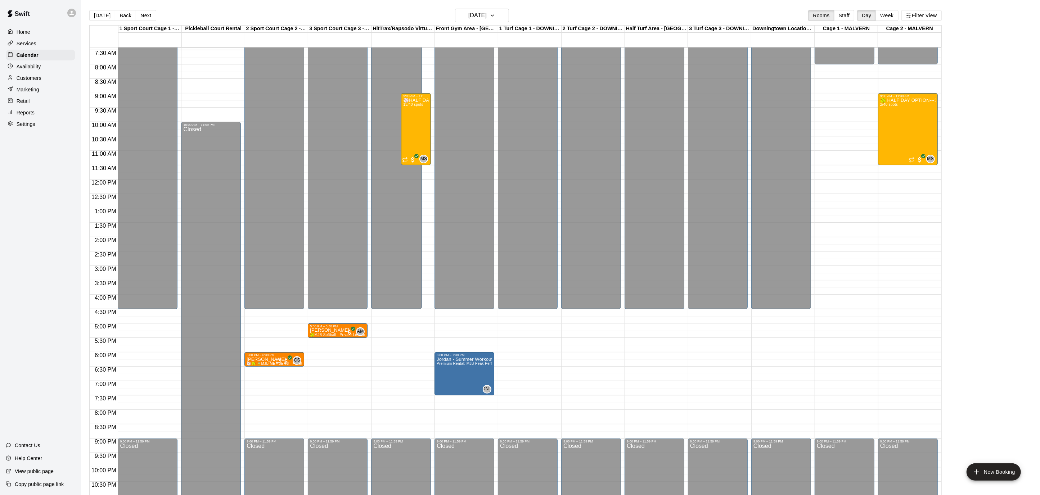
click at [33, 122] on p "Settings" at bounding box center [26, 124] width 19 height 7
select select "**"
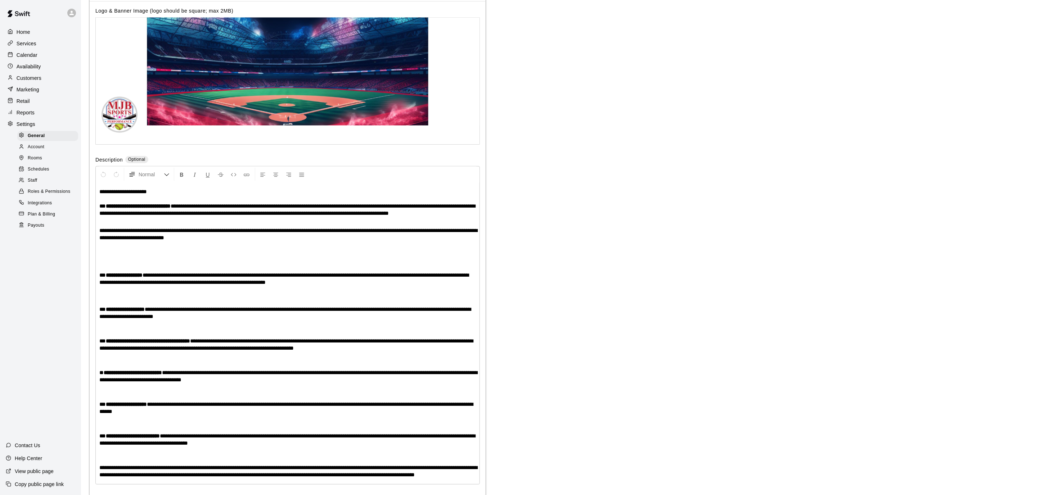
scroll to position [1344, 0]
click at [35, 32] on div "Home" at bounding box center [40, 32] width 69 height 11
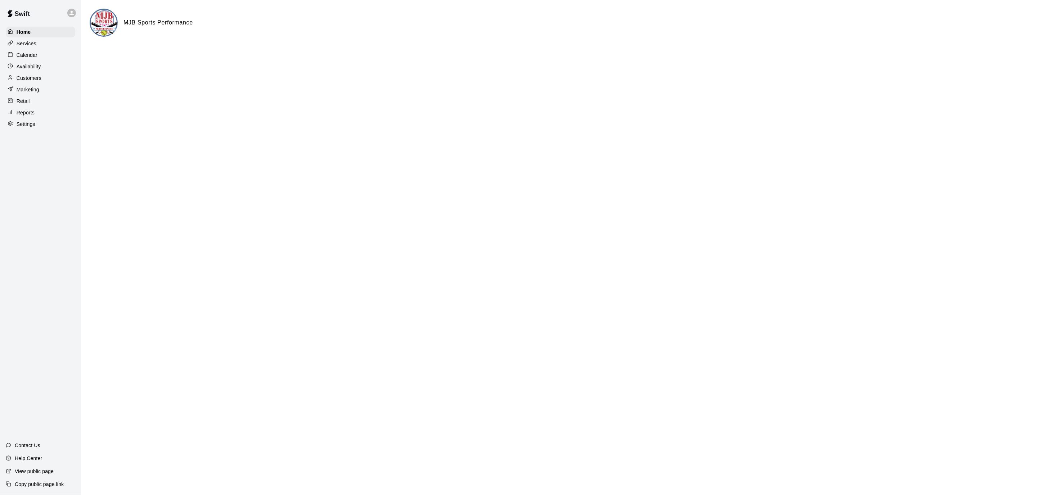
click at [25, 54] on p "Calendar" at bounding box center [27, 54] width 21 height 7
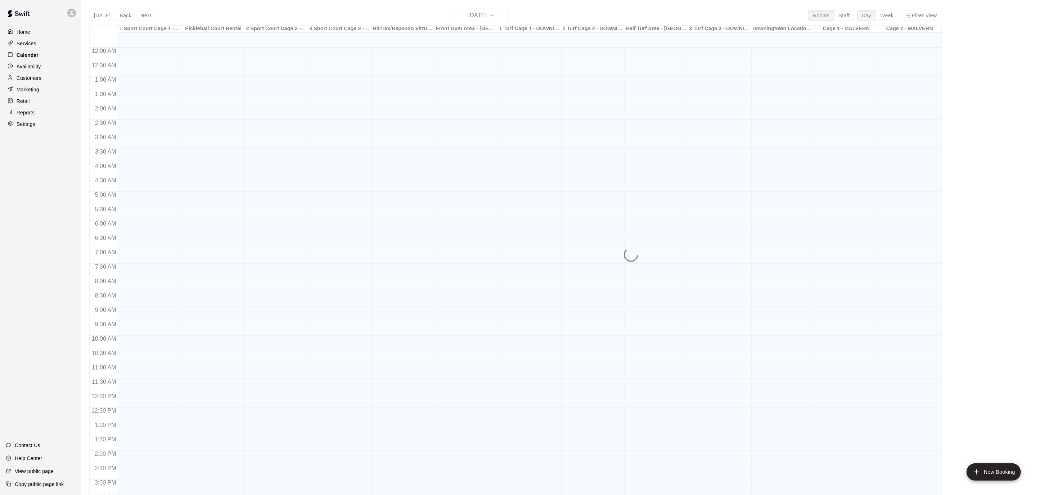
scroll to position [214, 0]
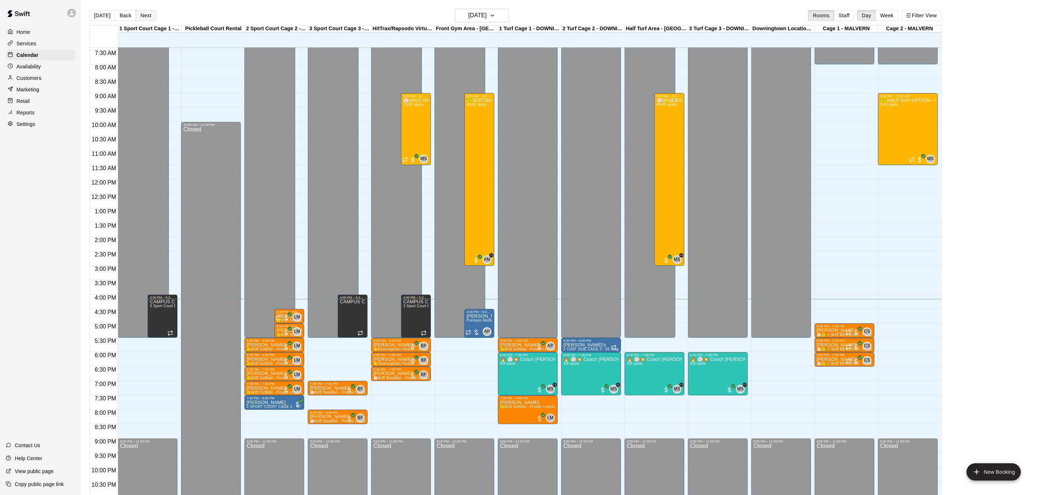
click at [145, 12] on button "Next" at bounding box center [146, 15] width 20 height 11
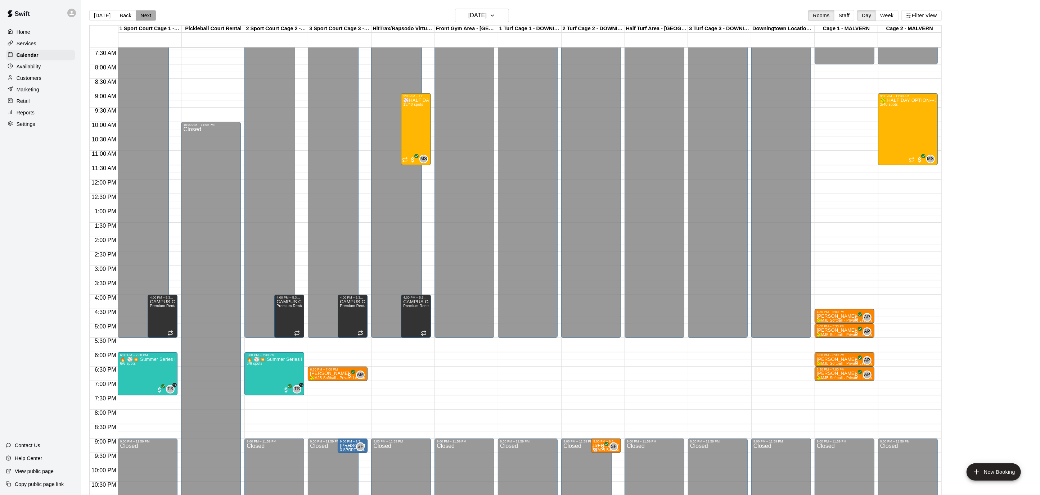
click at [143, 15] on button "Next" at bounding box center [146, 15] width 20 height 11
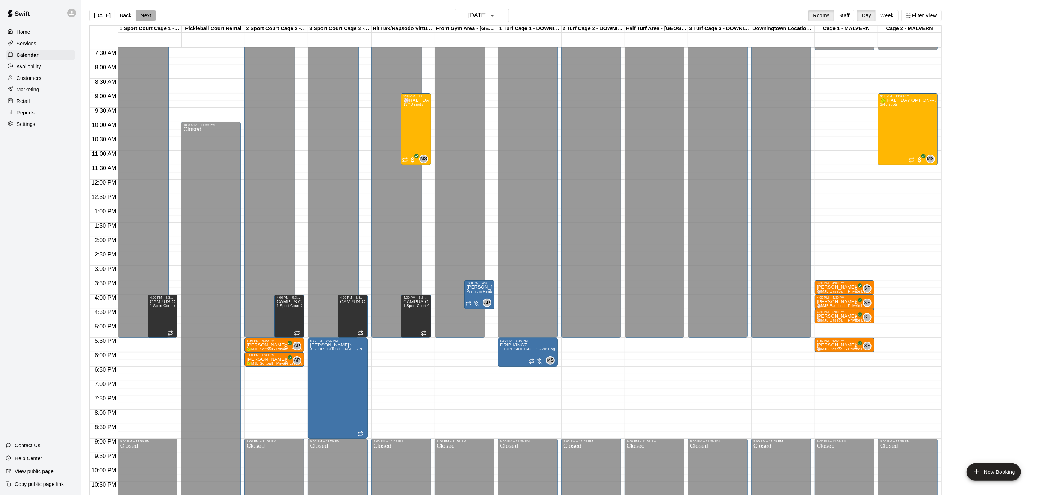
click at [143, 15] on button "Next" at bounding box center [146, 15] width 20 height 11
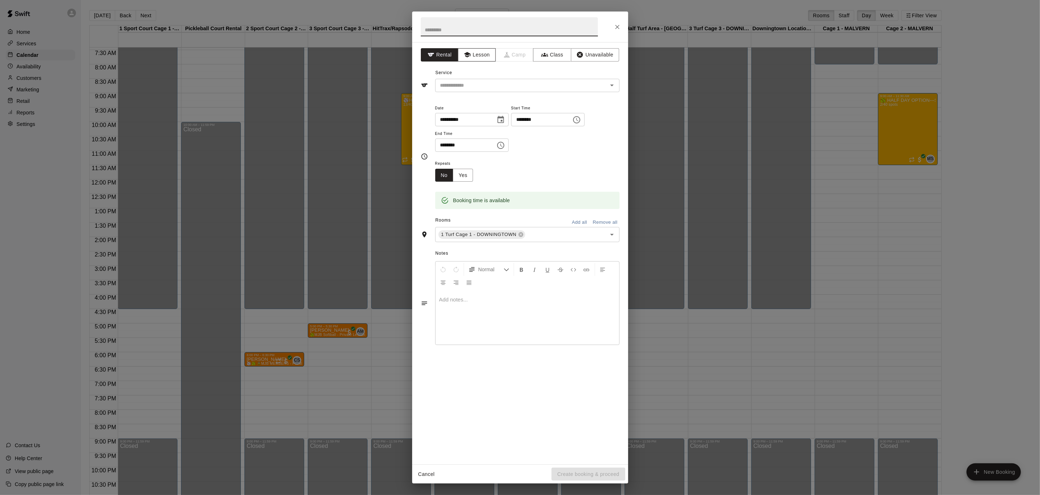
click at [478, 55] on button "Lesson" at bounding box center [477, 54] width 38 height 13
click at [470, 26] on input "text" at bounding box center [509, 26] width 177 height 19
type input "**********"
